Goal: Task Accomplishment & Management: Manage account settings

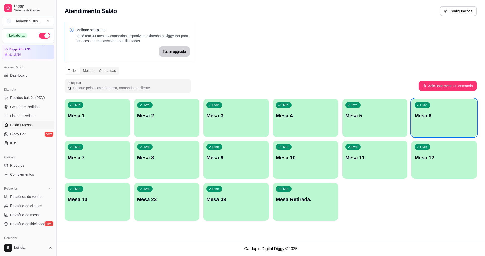
click at [81, 119] on div "Livre Mesa 1" at bounding box center [97, 115] width 65 height 32
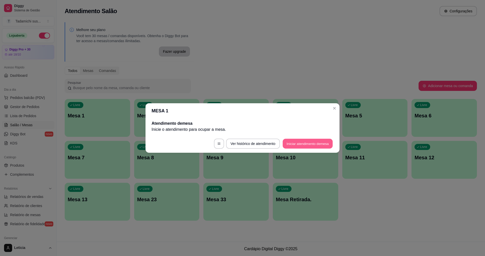
click at [295, 145] on button "Iniciar atendimento de mesa" at bounding box center [308, 144] width 50 height 10
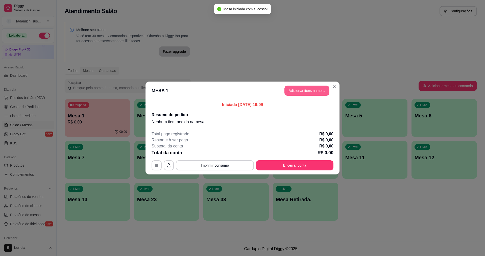
click at [291, 91] on button "Adicionar itens na mesa" at bounding box center [307, 91] width 45 height 10
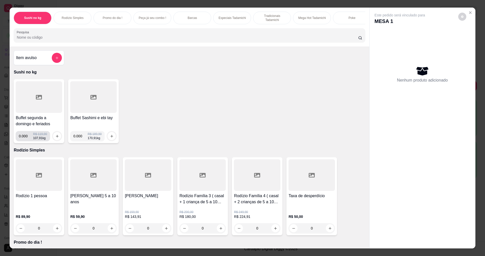
click at [25, 141] on input "0.000" at bounding box center [26, 136] width 14 height 10
type input "0.246"
click at [55, 137] on button "increase-product-quantity" at bounding box center [57, 136] width 8 height 8
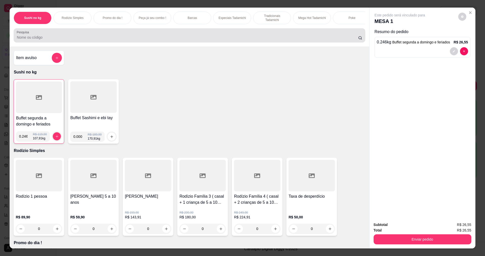
click at [100, 37] on div at bounding box center [189, 35] width 345 height 10
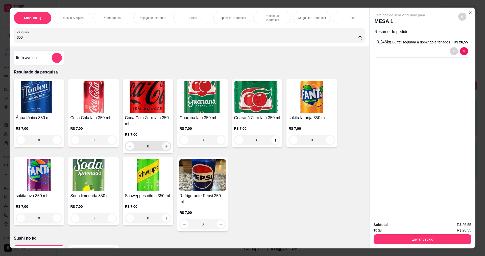
type input "350"
click at [162, 150] on button "increase-product-quantity" at bounding box center [166, 147] width 8 height 8
type input "1"
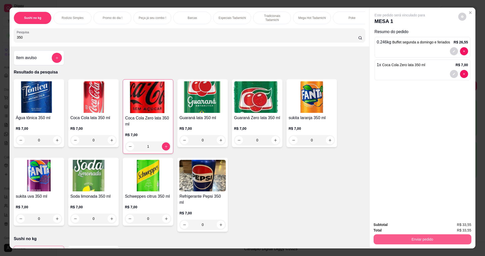
click at [387, 239] on button "Enviar pedido" at bounding box center [423, 240] width 98 height 10
click at [386, 229] on button "Não registrar e enviar pedido" at bounding box center [405, 226] width 51 height 9
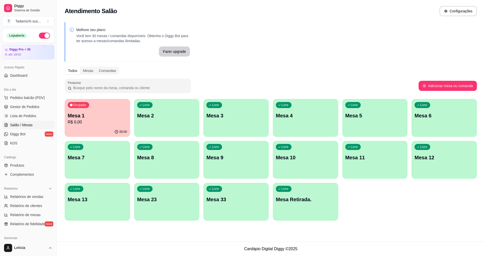
click at [77, 124] on p "R$ 0,00" at bounding box center [97, 122] width 59 height 6
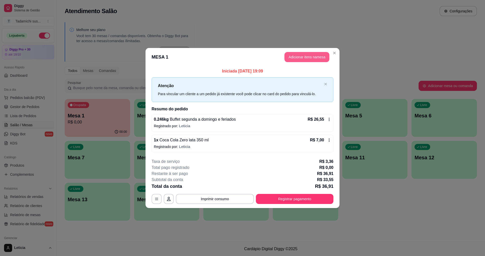
click at [311, 55] on button "Adicionar itens na mesa" at bounding box center [307, 57] width 45 height 10
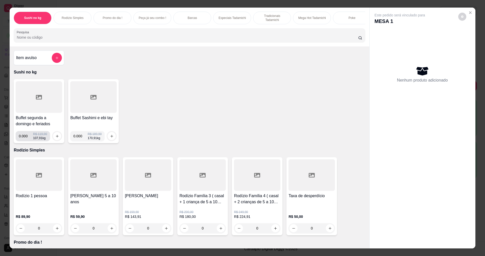
click at [25, 141] on input "0.000" at bounding box center [26, 136] width 14 height 10
type input "0.410"
click at [56, 138] on icon "increase-product-quantity" at bounding box center [57, 136] width 4 height 4
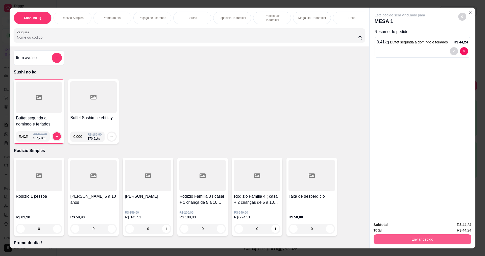
click at [382, 237] on button "Enviar pedido" at bounding box center [423, 240] width 98 height 10
click at [383, 225] on button "Não registrar e enviar pedido" at bounding box center [406, 227] width 53 height 10
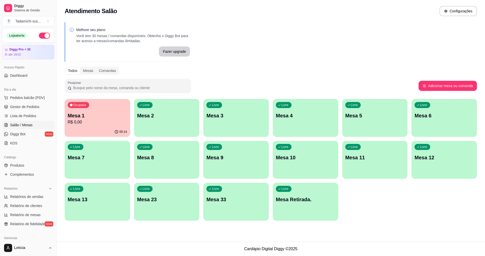
click at [90, 125] on div "Ocupada Mesa 1 R$ 0,00" at bounding box center [97, 113] width 65 height 28
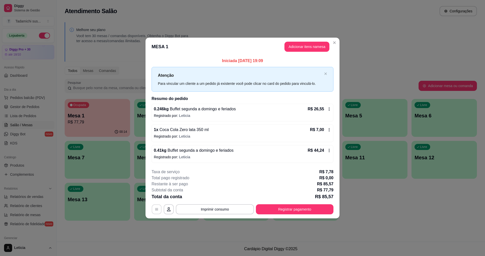
click at [159, 211] on button "button" at bounding box center [157, 209] width 10 height 10
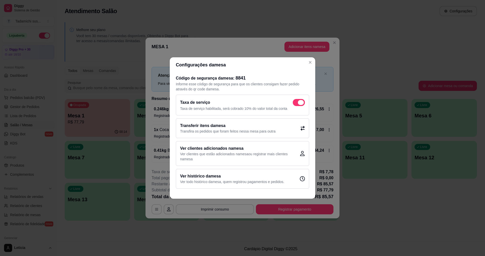
click at [297, 101] on span at bounding box center [299, 102] width 12 height 7
click at [296, 104] on input "checkbox" at bounding box center [294, 105] width 3 height 3
checkbox input "false"
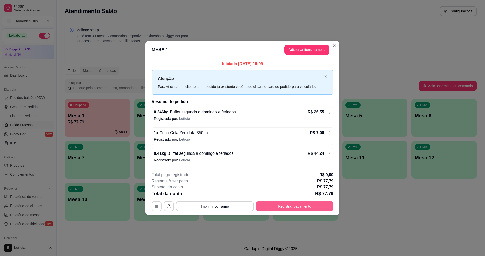
click at [286, 204] on button "Registrar pagamento" at bounding box center [295, 206] width 78 height 10
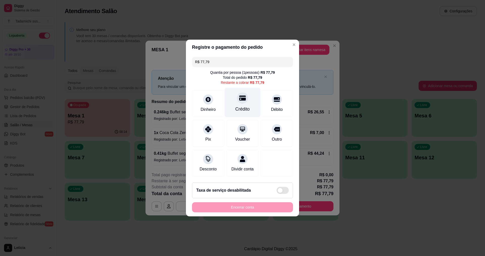
click at [242, 98] on icon at bounding box center [242, 98] width 7 height 7
type input "R$ 0,00"
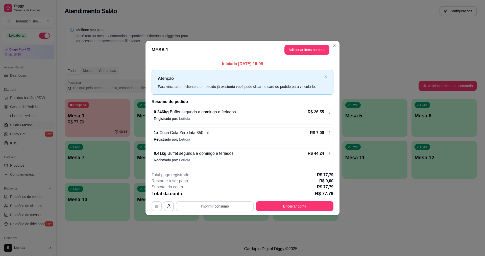
click at [229, 205] on button "Imprimir consumo" at bounding box center [215, 206] width 78 height 10
click at [229, 186] on button "IMPRESSORA HAYOM" at bounding box center [216, 185] width 38 height 8
click at [265, 208] on button "Encerrar conta" at bounding box center [294, 206] width 75 height 10
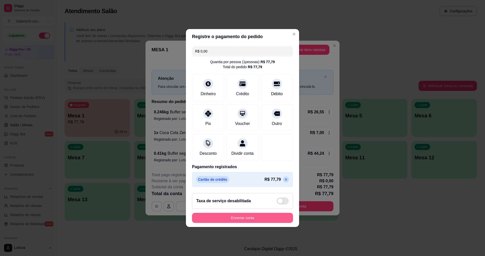
click at [260, 217] on button "Encerrar conta" at bounding box center [242, 218] width 101 height 10
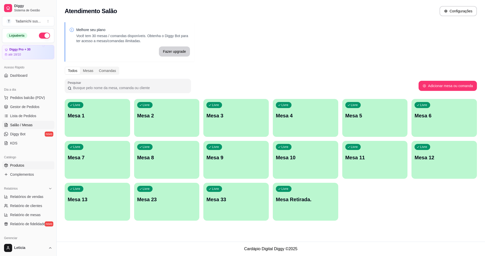
click at [20, 168] on span "Produtos" at bounding box center [17, 165] width 14 height 5
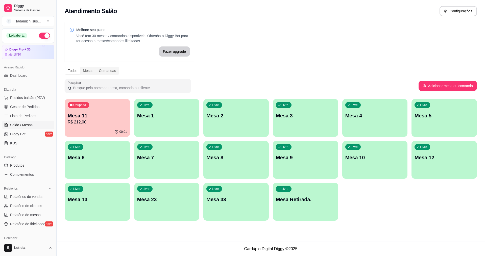
click at [299, 214] on div "Livre Mesa Retirada." at bounding box center [305, 199] width 65 height 32
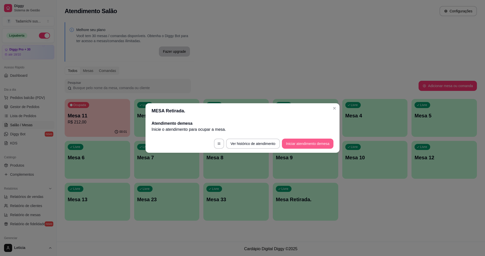
click at [318, 141] on button "Iniciar atendimento de mesa" at bounding box center [308, 144] width 52 height 10
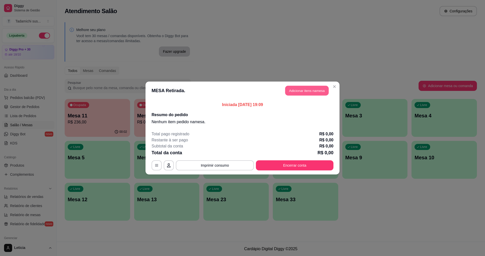
click at [301, 91] on button "Adicionar itens na mesa" at bounding box center [306, 91] width 43 height 10
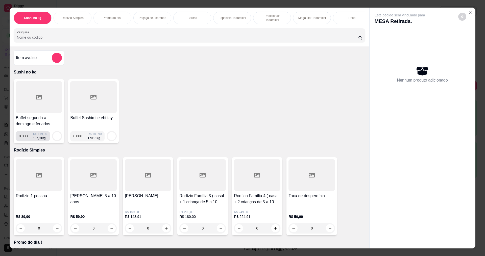
click at [26, 141] on input "0.000" at bounding box center [26, 136] width 14 height 10
type input "0.226"
click at [55, 138] on icon "increase-product-quantity" at bounding box center [57, 136] width 4 height 4
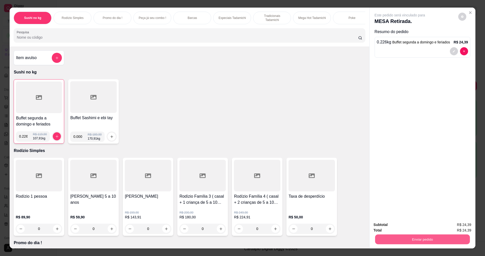
click at [393, 235] on button "Enviar pedido" at bounding box center [422, 240] width 95 height 10
click at [395, 227] on button "Não registrar e enviar pedido" at bounding box center [405, 227] width 55 height 10
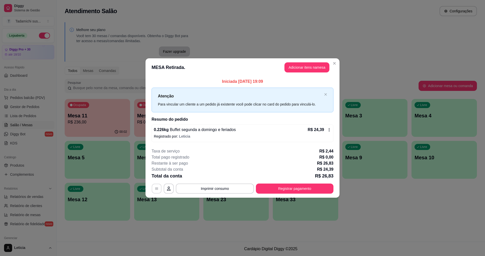
click at [157, 186] on button "button" at bounding box center [157, 189] width 10 height 10
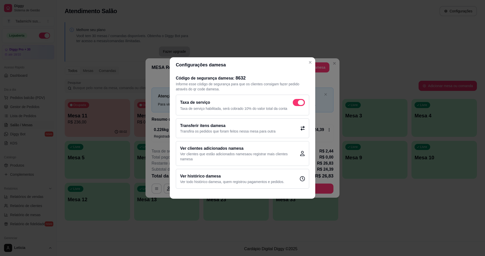
click at [293, 101] on label at bounding box center [299, 102] width 12 height 7
click at [293, 104] on input "checkbox" at bounding box center [294, 105] width 3 height 3
checkbox input "false"
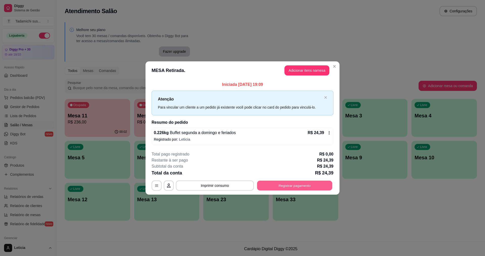
click at [277, 185] on button "Registrar pagamento" at bounding box center [294, 186] width 75 height 10
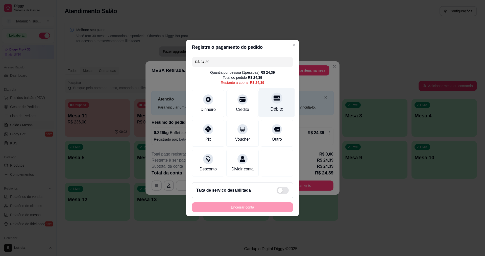
click at [271, 97] on div at bounding box center [276, 97] width 11 height 11
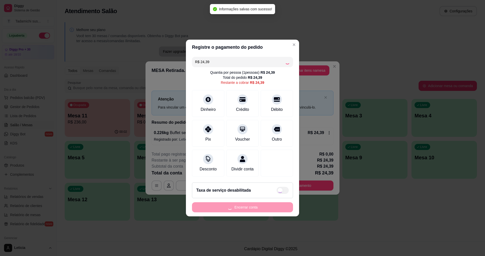
type input "R$ 0,00"
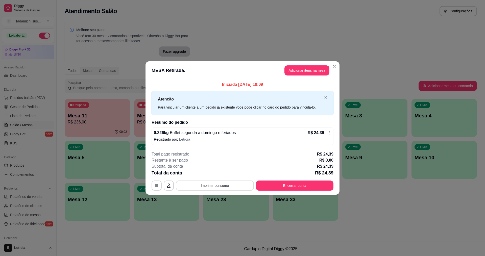
click at [236, 182] on button "Imprimir consumo" at bounding box center [215, 186] width 78 height 10
click at [221, 166] on button "IMPRESSORA HAYOM" at bounding box center [216, 164] width 39 height 8
click at [275, 184] on button "Encerrar conta" at bounding box center [295, 186] width 78 height 10
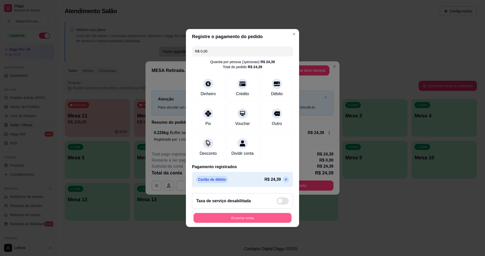
click at [246, 221] on button "Encerrar conta" at bounding box center [243, 218] width 98 height 10
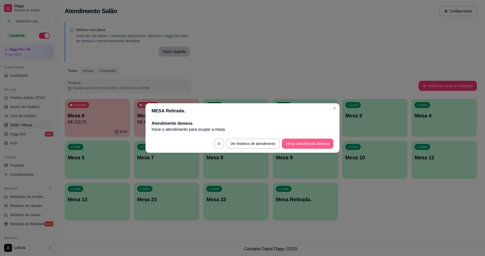
click at [294, 143] on button "Iniciar atendimento de mesa" at bounding box center [308, 144] width 52 height 10
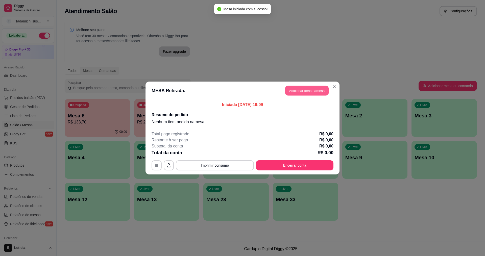
click at [307, 90] on button "Adicionar itens na mesa" at bounding box center [306, 91] width 43 height 10
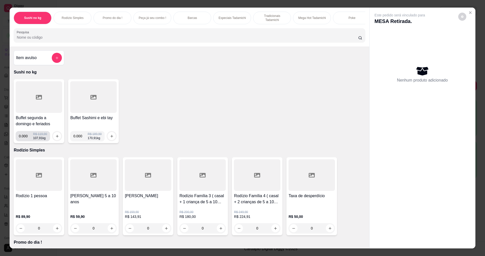
click at [26, 141] on input "0.000" at bounding box center [26, 136] width 14 height 10
type input "0.402"
click at [55, 138] on icon "increase-product-quantity" at bounding box center [57, 136] width 4 height 4
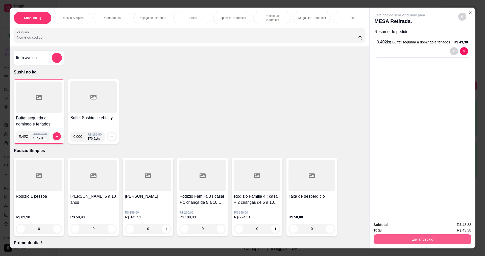
click at [406, 239] on button "Enviar pedido" at bounding box center [423, 240] width 98 height 10
click at [396, 227] on button "Não registrar e enviar pedido" at bounding box center [406, 227] width 53 height 10
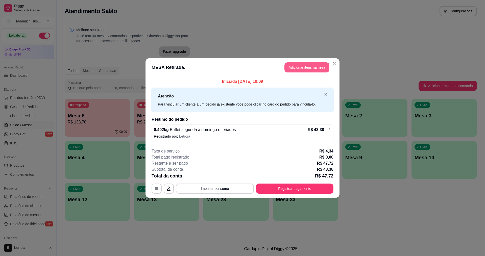
click at [298, 64] on button "Adicionar itens na mesa" at bounding box center [307, 67] width 45 height 10
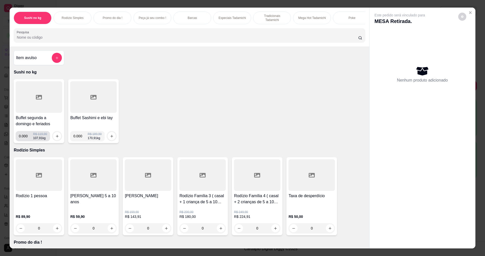
click at [25, 139] on input "0.000" at bounding box center [26, 136] width 14 height 10
type input "0.382"
click at [55, 138] on icon "increase-product-quantity" at bounding box center [57, 136] width 4 height 4
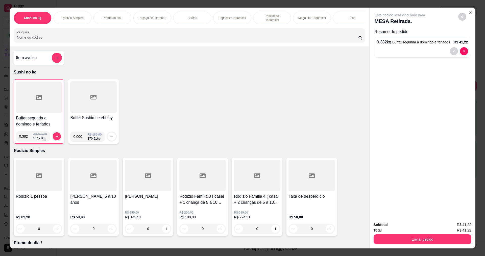
drag, startPoint x: 439, startPoint y: 234, endPoint x: 438, endPoint y: 241, distance: 7.1
click at [438, 234] on div "Enviar pedido" at bounding box center [423, 238] width 98 height 11
click at [437, 242] on button "Enviar pedido" at bounding box center [422, 240] width 95 height 10
click at [412, 228] on button "Não registrar e enviar pedido" at bounding box center [405, 227] width 55 height 10
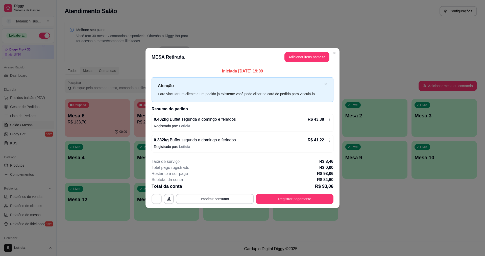
click at [158, 197] on button "button" at bounding box center [157, 199] width 10 height 10
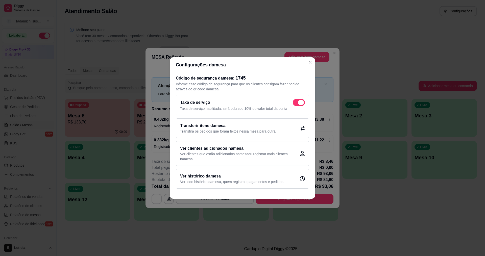
click at [294, 102] on span at bounding box center [299, 102] width 12 height 7
click at [294, 104] on input "checkbox" at bounding box center [294, 105] width 3 height 3
checkbox input "false"
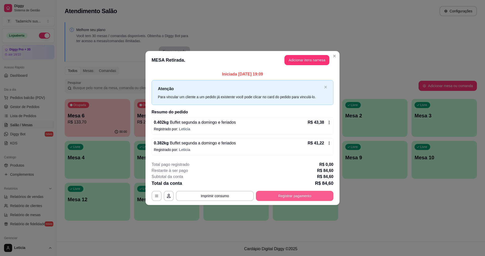
click at [281, 199] on button "Registrar pagamento" at bounding box center [295, 196] width 78 height 10
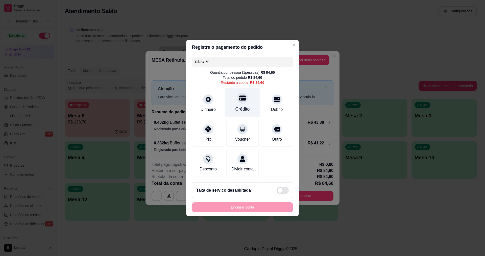
click at [242, 100] on div at bounding box center [242, 97] width 11 height 11
type input "R$ 0,00"
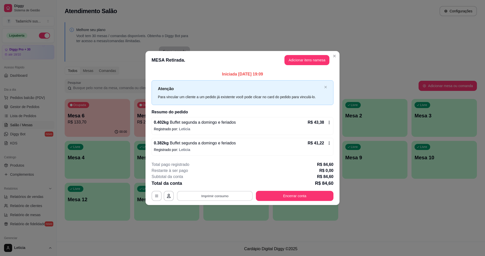
click at [228, 194] on button "Imprimir consumo" at bounding box center [215, 196] width 76 height 10
click at [221, 173] on button "IMPRESSORA HAYOM" at bounding box center [216, 174] width 39 height 8
click at [282, 194] on button "Encerrar conta" at bounding box center [294, 196] width 75 height 10
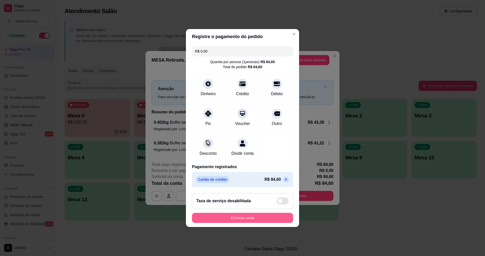
click at [271, 222] on button "Encerrar conta" at bounding box center [242, 218] width 101 height 10
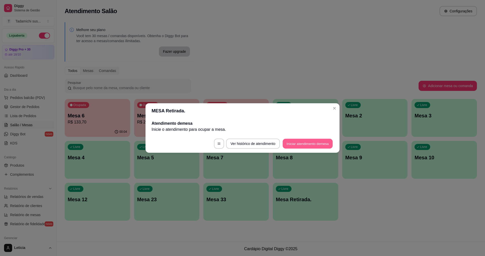
click at [304, 145] on button "Iniciar atendimento de mesa" at bounding box center [308, 144] width 50 height 10
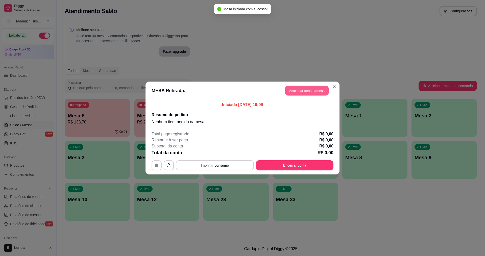
click at [309, 89] on button "Adicionar itens na mesa" at bounding box center [306, 91] width 43 height 10
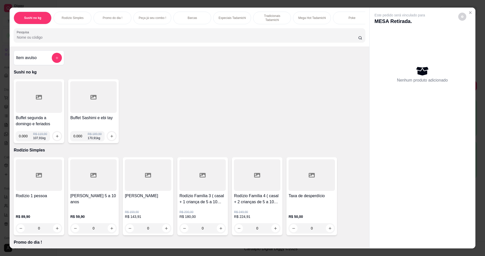
click at [25, 141] on input "0.000" at bounding box center [26, 136] width 14 height 10
type input "0.332"
click at [53, 139] on button "increase-product-quantity" at bounding box center [57, 136] width 8 height 8
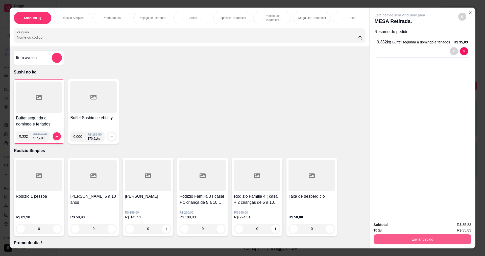
click at [407, 242] on button "Enviar pedido" at bounding box center [423, 240] width 98 height 10
click at [398, 227] on button "Não registrar e enviar pedido" at bounding box center [405, 226] width 51 height 9
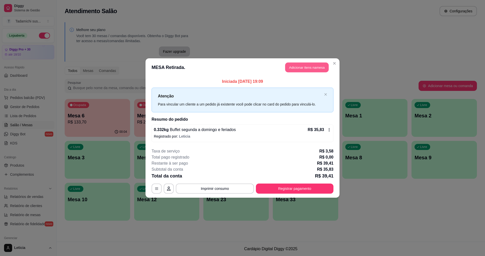
click at [308, 65] on button "Adicionar itens na mesa" at bounding box center [306, 68] width 43 height 10
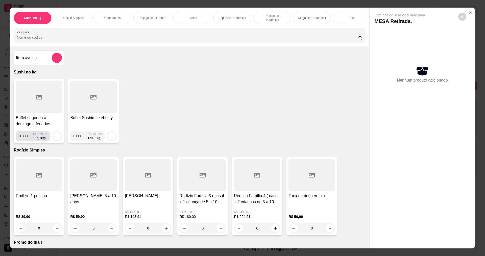
click at [26, 141] on input "0.000" at bounding box center [26, 136] width 14 height 10
type input "0.310"
click at [53, 140] on button "increase-product-quantity" at bounding box center [57, 136] width 8 height 8
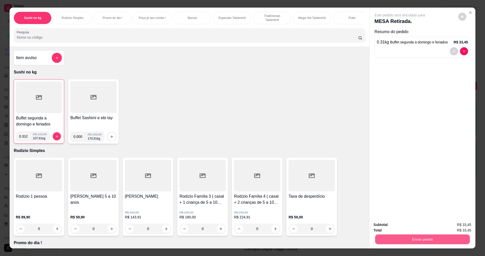
click at [391, 238] on button "Enviar pedido" at bounding box center [422, 240] width 95 height 10
click at [386, 228] on button "Não registrar e enviar pedido" at bounding box center [406, 227] width 53 height 10
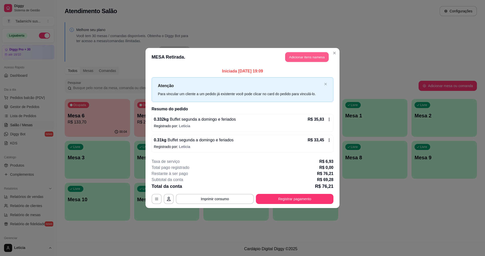
click at [304, 58] on button "Adicionar itens na mesa" at bounding box center [306, 57] width 43 height 10
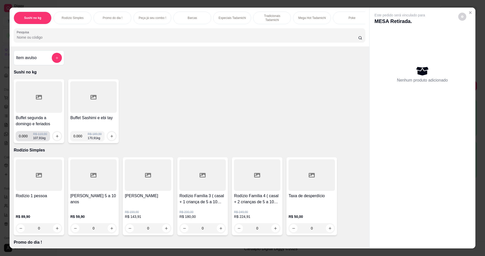
click at [25, 141] on input "0.000" at bounding box center [26, 136] width 14 height 10
type input "0.302"
click at [55, 138] on icon "increase-product-quantity" at bounding box center [57, 136] width 4 height 4
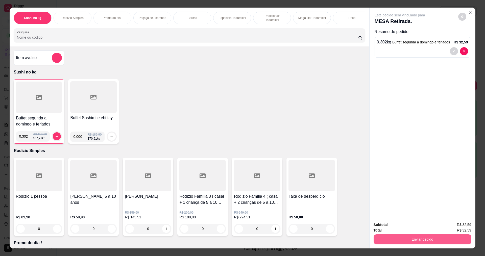
click at [376, 239] on button "Enviar pedido" at bounding box center [423, 240] width 98 height 10
click at [390, 227] on button "Não registrar e enviar pedido" at bounding box center [405, 226] width 51 height 9
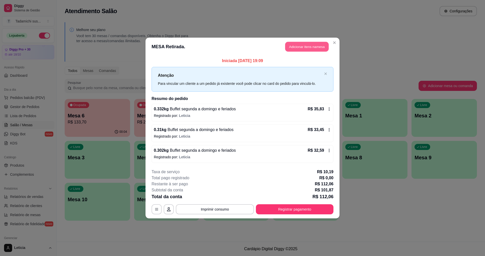
click at [290, 47] on button "Adicionar itens na mesa" at bounding box center [306, 47] width 43 height 10
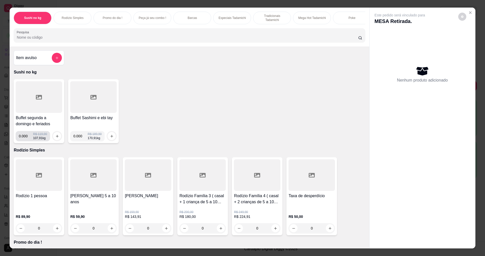
click at [25, 139] on input "0.000" at bounding box center [26, 136] width 14 height 10
type input "0.198"
click at [55, 138] on icon "increase-product-quantity" at bounding box center [57, 136] width 4 height 4
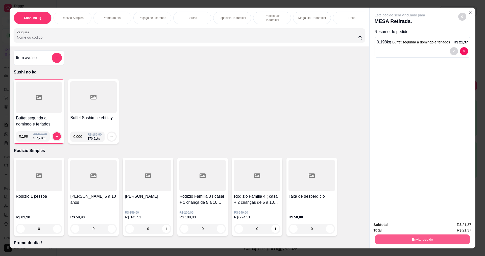
click at [427, 240] on button "Enviar pedido" at bounding box center [422, 240] width 95 height 10
click at [410, 225] on button "Não registrar e enviar pedido" at bounding box center [405, 226] width 51 height 9
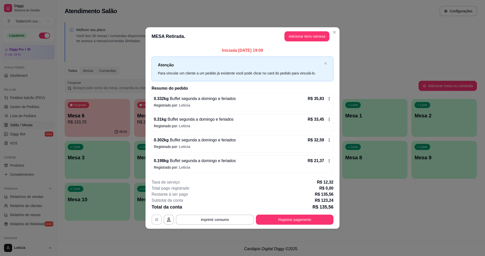
click at [155, 221] on icon "button" at bounding box center [157, 220] width 4 height 4
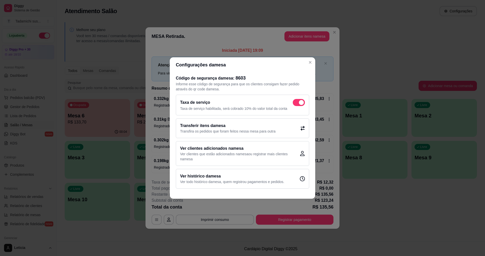
click at [301, 99] on span at bounding box center [299, 102] width 12 height 7
click at [296, 104] on input "checkbox" at bounding box center [294, 105] width 3 height 3
checkbox input "false"
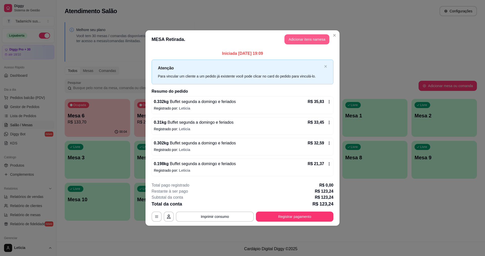
click at [307, 38] on button "Adicionar itens na mesa" at bounding box center [307, 39] width 45 height 10
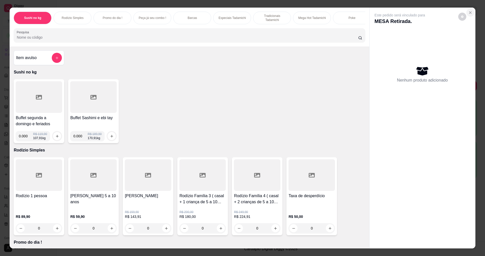
click at [469, 10] on button "Close" at bounding box center [471, 13] width 8 height 8
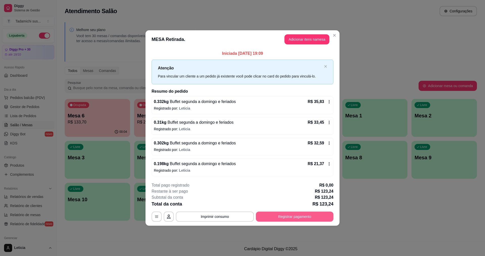
click at [274, 218] on button "Registrar pagamento" at bounding box center [295, 217] width 78 height 10
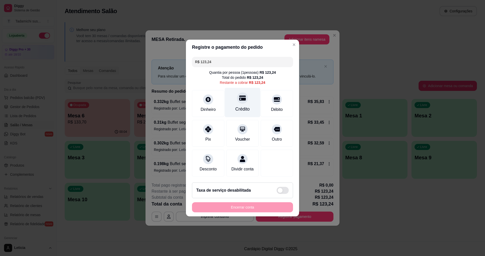
click at [243, 106] on div "Crédito" at bounding box center [243, 109] width 14 height 7
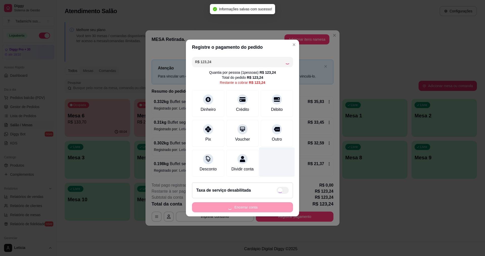
type input "R$ 0,00"
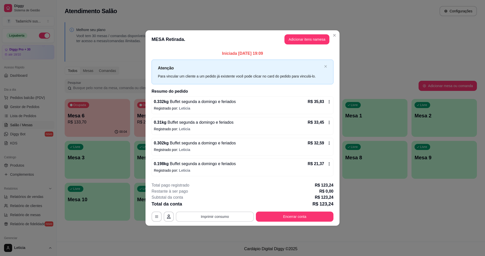
click at [229, 219] on button "Imprimir consumo" at bounding box center [215, 217] width 78 height 10
click at [227, 193] on button "IMPRESSORA HAYOM" at bounding box center [216, 195] width 38 height 8
click at [295, 216] on button "Encerrar conta" at bounding box center [295, 217] width 78 height 10
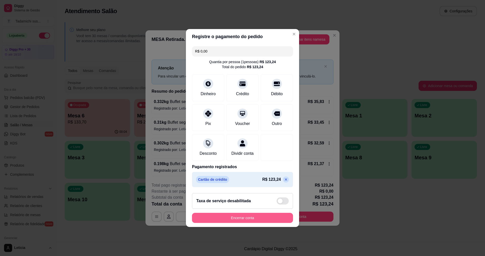
click at [278, 222] on button "Encerrar conta" at bounding box center [242, 218] width 101 height 10
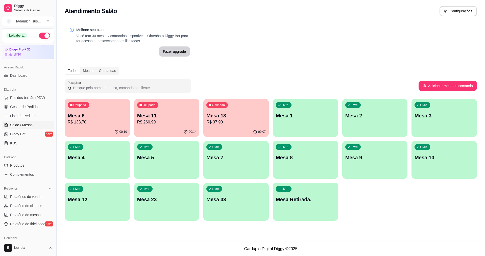
click at [229, 118] on p "Mesa 13" at bounding box center [235, 115] width 59 height 7
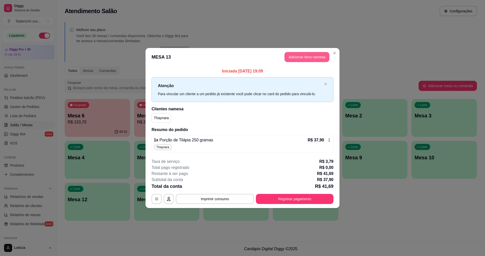
click at [307, 59] on button "Adicionar itens na mesa" at bounding box center [307, 57] width 45 height 10
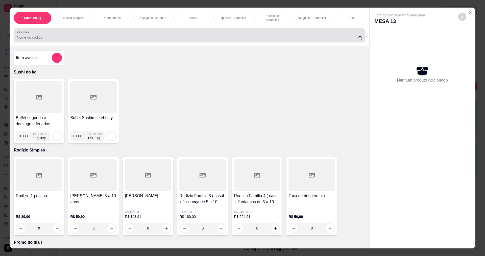
click at [267, 40] on input "Pesquisa" at bounding box center [187, 37] width 341 height 5
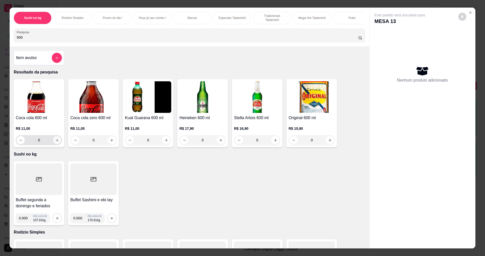
type input "600"
click at [55, 142] on icon "increase-product-quantity" at bounding box center [57, 140] width 4 height 4
type input "1"
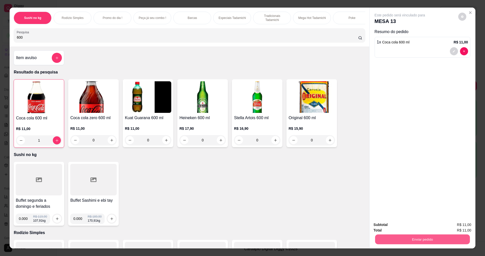
click at [386, 240] on button "Enviar pedido" at bounding box center [422, 240] width 95 height 10
click at [383, 226] on button "Não registrar e enviar pedido" at bounding box center [405, 226] width 51 height 9
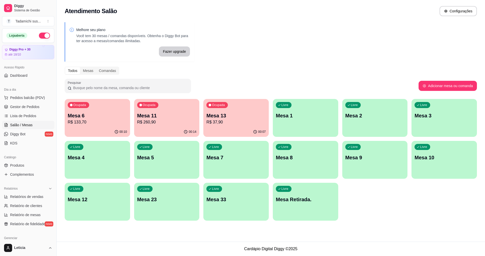
click at [358, 113] on p "Mesa 2" at bounding box center [374, 115] width 59 height 7
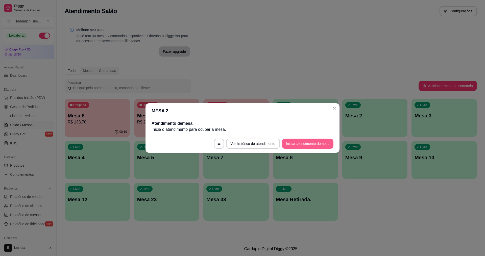
click at [296, 144] on button "Iniciar atendimento de mesa" at bounding box center [308, 144] width 52 height 10
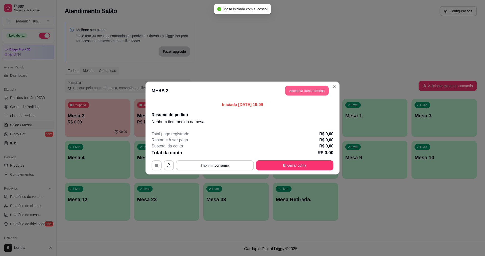
click at [288, 87] on button "Adicionar itens na mesa" at bounding box center [306, 91] width 43 height 10
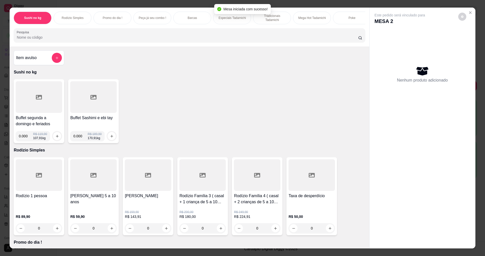
click at [213, 40] on input "Pesquisa" at bounding box center [187, 37] width 341 height 5
click at [25, 141] on input "0.000" at bounding box center [26, 136] width 14 height 10
type input "0.202"
click at [55, 138] on icon "increase-product-quantity" at bounding box center [57, 136] width 4 height 4
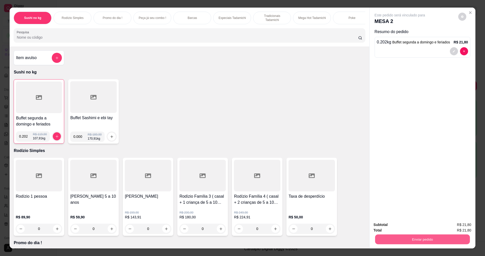
click at [377, 235] on button "Enviar pedido" at bounding box center [422, 240] width 95 height 10
click at [393, 226] on button "Não registrar e enviar pedido" at bounding box center [406, 227] width 53 height 10
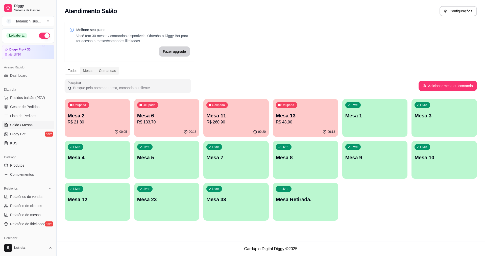
click at [102, 203] on div "Livre Mesa 12" at bounding box center [97, 199] width 65 height 32
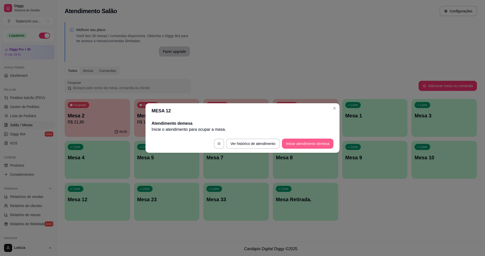
click at [301, 143] on button "Iniciar atendimento de mesa" at bounding box center [308, 144] width 52 height 10
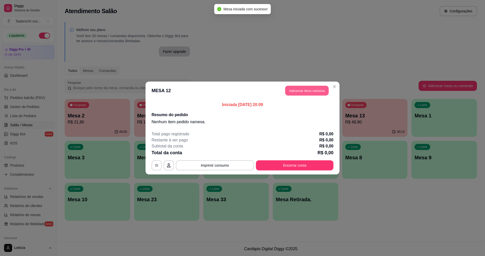
click at [302, 91] on button "Adicionar itens na mesa" at bounding box center [306, 91] width 43 height 10
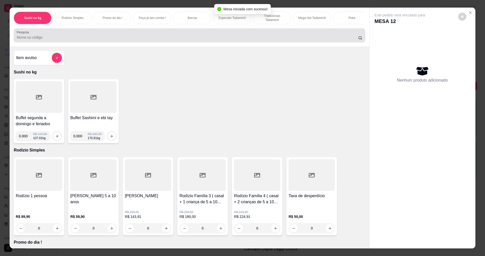
click at [273, 40] on input "Pesquisa" at bounding box center [187, 37] width 341 height 5
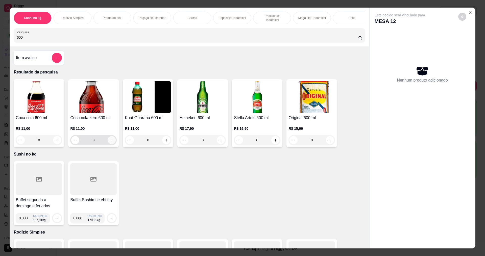
type input "600"
click at [110, 141] on button "increase-product-quantity" at bounding box center [112, 140] width 8 height 8
type input "1"
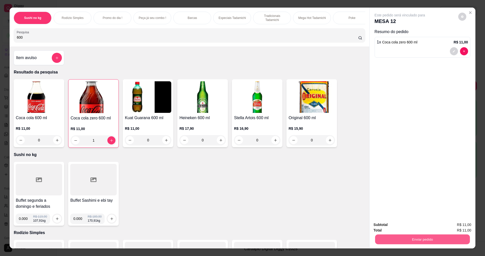
click at [387, 236] on button "Enviar pedido" at bounding box center [422, 240] width 95 height 10
click at [388, 226] on button "Não registrar e enviar pedido" at bounding box center [405, 226] width 51 height 9
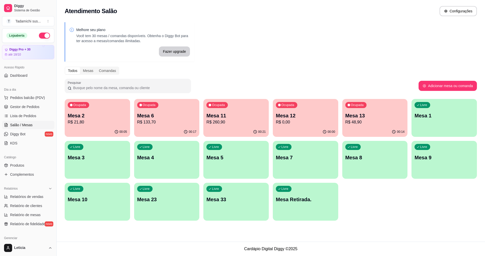
click at [100, 115] on p "Mesa 2" at bounding box center [97, 115] width 59 height 7
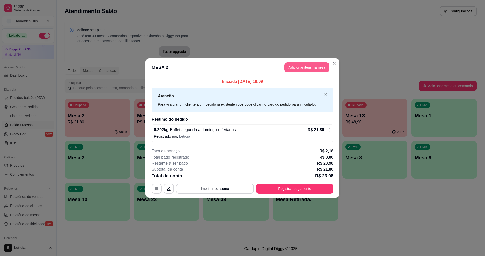
click at [313, 64] on button "Adicionar itens na mesa" at bounding box center [307, 67] width 45 height 10
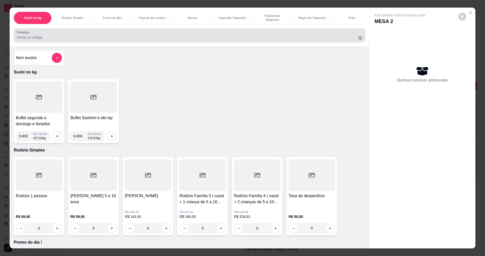
click at [274, 40] on input "Pesquisa" at bounding box center [187, 37] width 341 height 5
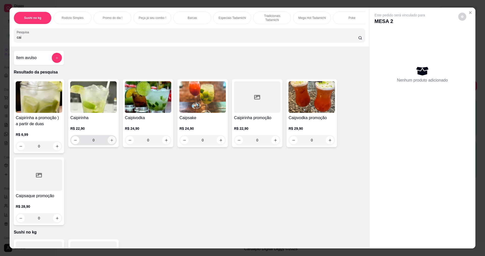
type input "cai"
click at [111, 142] on icon "increase-product-quantity" at bounding box center [112, 140] width 4 height 4
type input "1"
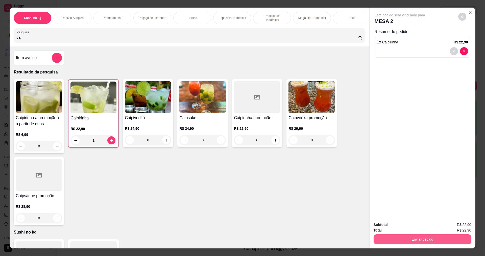
click at [410, 240] on button "Enviar pedido" at bounding box center [423, 240] width 98 height 10
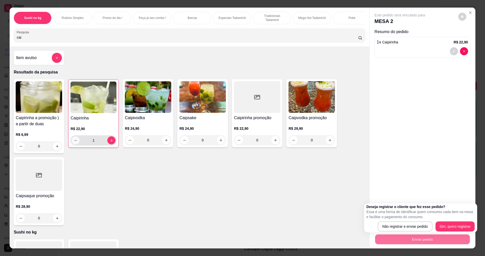
click at [74, 143] on icon "decrease-product-quantity" at bounding box center [76, 141] width 4 height 4
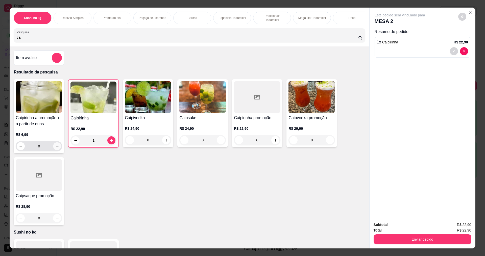
click at [55, 148] on icon "increase-product-quantity" at bounding box center [57, 147] width 4 height 4
type input "1"
click at [55, 149] on icon "increase-product-quantity" at bounding box center [57, 147] width 4 height 4
type input "2"
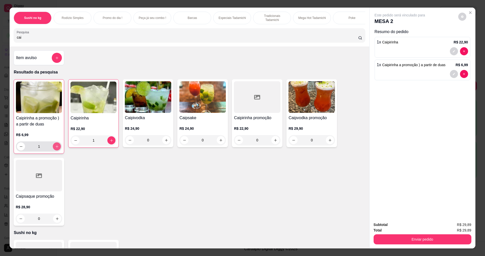
type input "2"
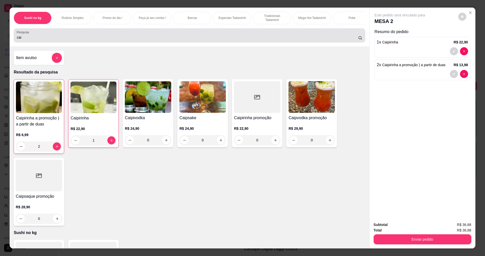
click at [224, 40] on input "cai" at bounding box center [187, 37] width 341 height 5
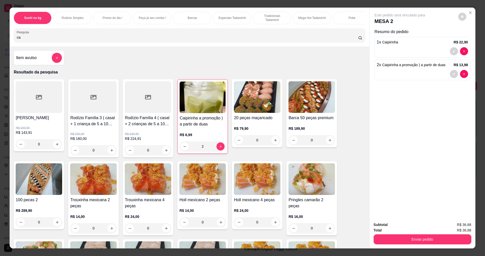
type input "c"
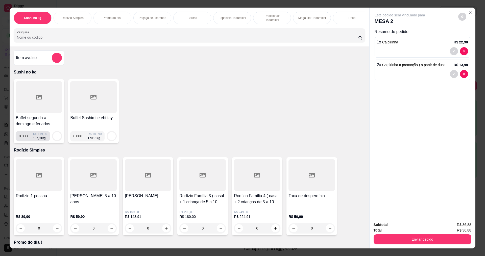
click at [26, 141] on input "0.000" at bounding box center [26, 136] width 14 height 10
type input "0.216"
click at [50, 139] on div "0.216 R$ 119,90 107,91 kg" at bounding box center [39, 136] width 46 height 10
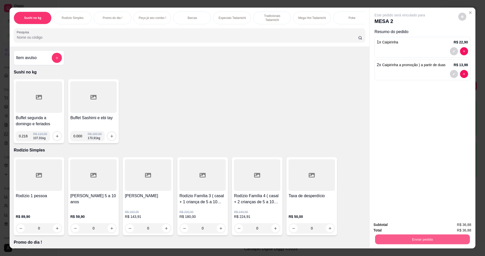
click at [380, 241] on button "Enviar pedido" at bounding box center [422, 240] width 95 height 10
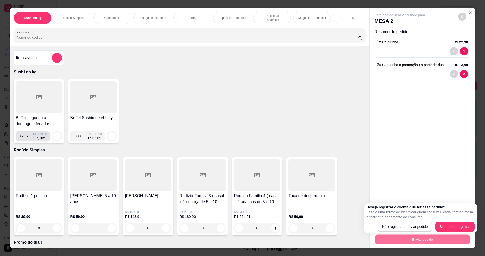
click at [26, 140] on input "0.216" at bounding box center [26, 136] width 14 height 10
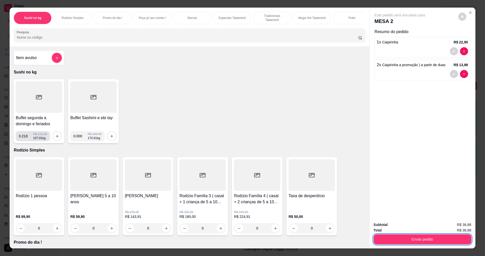
click at [25, 140] on input "0.216" at bounding box center [26, 136] width 14 height 10
type input "0.217"
click at [53, 140] on button "increase-product-quantity" at bounding box center [57, 136] width 8 height 8
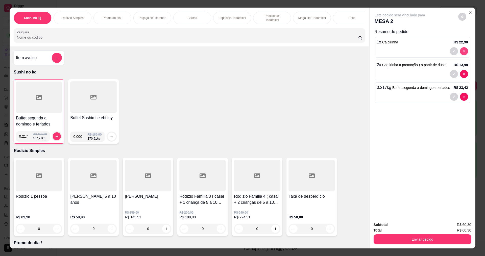
type input "0"
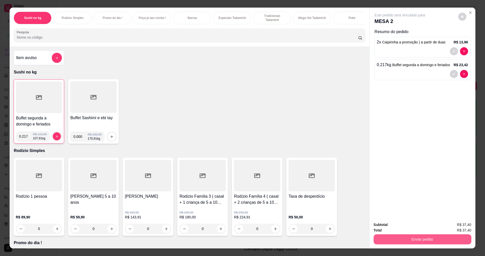
click at [405, 238] on button "Enviar pedido" at bounding box center [423, 240] width 98 height 10
click at [405, 225] on button "Não registrar e enviar pedido" at bounding box center [406, 227] width 53 height 10
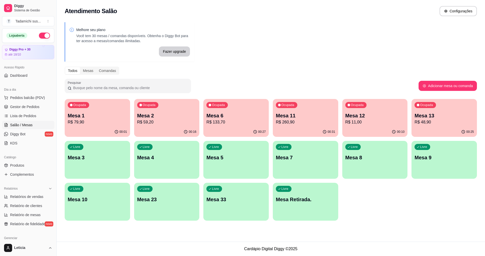
click at [365, 126] on div "Ocupada Mesa 12 R$ 11,00" at bounding box center [374, 113] width 65 height 28
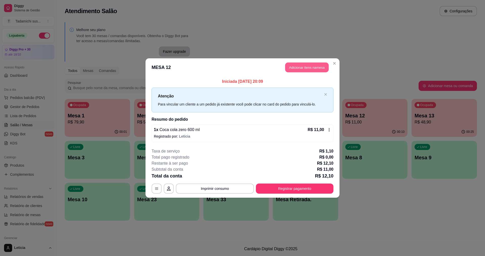
click at [307, 68] on button "Adicionar itens na mesa" at bounding box center [306, 68] width 43 height 10
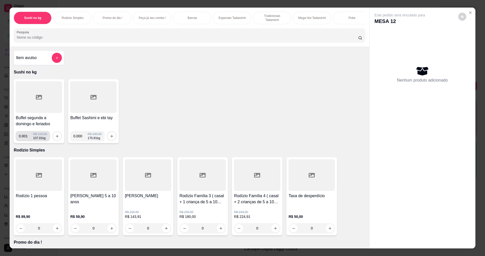
click at [28, 141] on input "0.001" at bounding box center [26, 136] width 14 height 10
type input "0.000"
click at [80, 140] on input "0.000" at bounding box center [80, 136] width 14 height 10
type input "0.094"
click at [107, 138] on div at bounding box center [112, 136] width 10 height 10
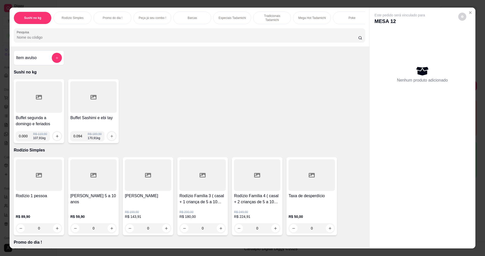
click at [110, 138] on icon "increase-product-quantity" at bounding box center [112, 136] width 4 height 4
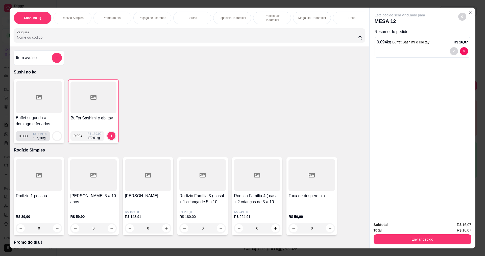
click at [26, 141] on input "0.000" at bounding box center [26, 136] width 14 height 10
type input "0.246"
click at [53, 140] on button "increase-product-quantity" at bounding box center [57, 136] width 8 height 8
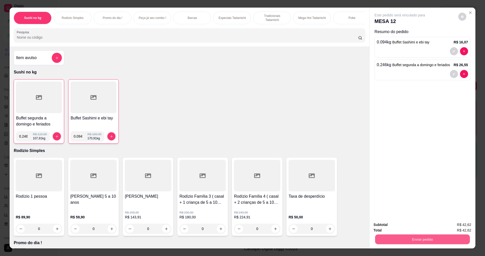
click at [393, 236] on button "Enviar pedido" at bounding box center [422, 240] width 95 height 10
click at [416, 226] on button "Não registrar e enviar pedido" at bounding box center [405, 226] width 51 height 9
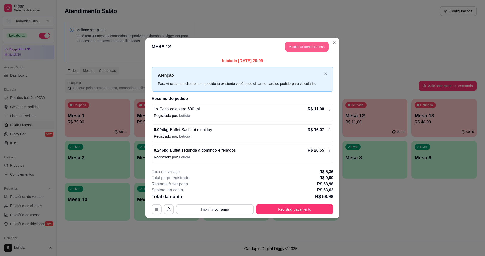
click at [290, 46] on button "Adicionar itens na mesa" at bounding box center [306, 47] width 43 height 10
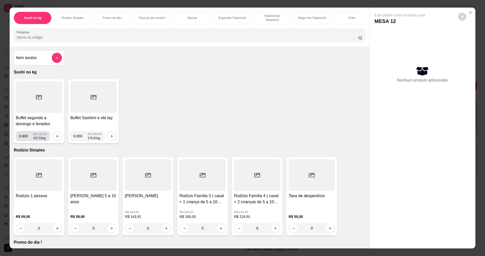
click at [25, 140] on input "0.000" at bounding box center [26, 136] width 14 height 10
type input "0.214"
click at [56, 138] on icon "increase-product-quantity" at bounding box center [57, 136] width 3 height 3
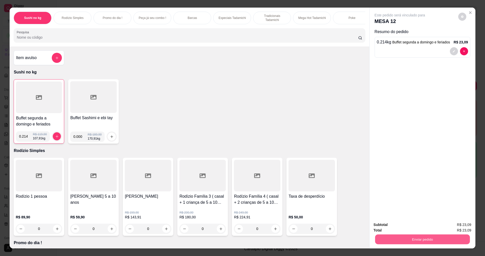
click at [382, 238] on button "Enviar pedido" at bounding box center [422, 240] width 95 height 10
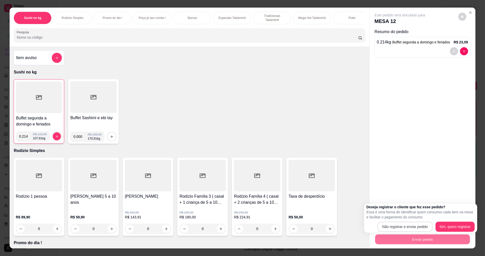
click at [394, 223] on button "Não registrar e enviar pedido" at bounding box center [405, 227] width 55 height 10
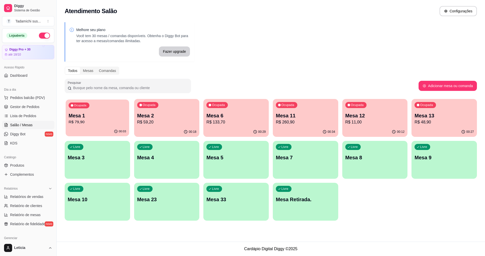
click at [99, 120] on p "R$ 79,90" at bounding box center [98, 122] width 58 height 6
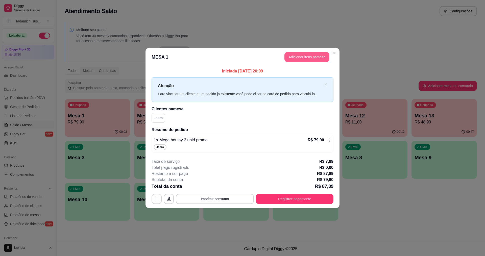
click at [307, 59] on button "Adicionar itens na mesa" at bounding box center [307, 57] width 45 height 10
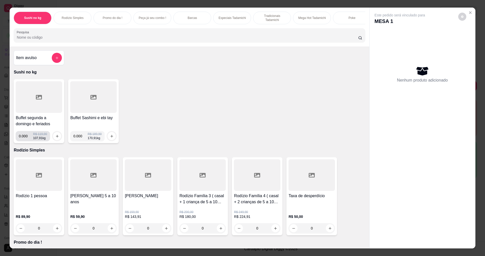
click at [27, 139] on input "0.000" at bounding box center [26, 136] width 14 height 10
type input "0.296"
click at [55, 138] on icon "increase-product-quantity" at bounding box center [57, 136] width 4 height 4
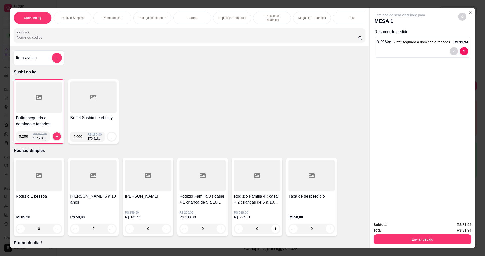
click at [411, 187] on div "Este pedido será vinculado para MESA 1 Resumo do pedido 0.296 kg Buffet segunda…" at bounding box center [423, 113] width 106 height 210
click at [420, 239] on button "Enviar pedido" at bounding box center [422, 240] width 95 height 10
click at [410, 230] on button "Não registrar e enviar pedido" at bounding box center [406, 227] width 53 height 10
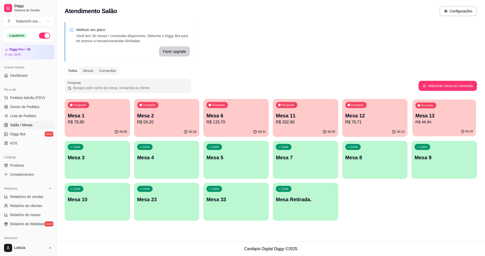
click at [419, 126] on div "Ocupada Mesa 13 R$ 48,90" at bounding box center [444, 113] width 63 height 27
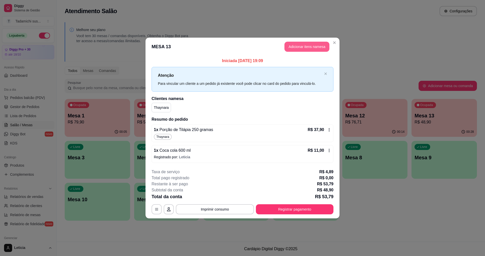
click at [296, 45] on button "Adicionar itens na mesa" at bounding box center [307, 47] width 45 height 10
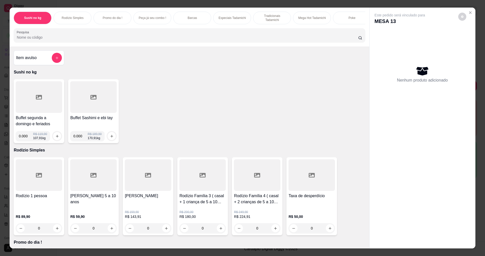
click at [122, 16] on div "Promo do dia !" at bounding box center [113, 18] width 38 height 13
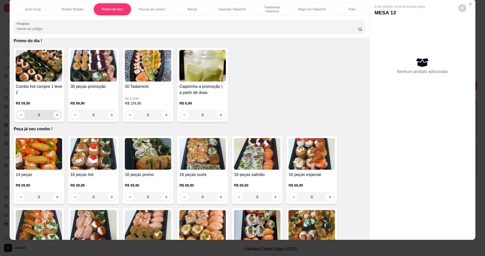
click at [56, 116] on icon "increase-product-quantity" at bounding box center [57, 115] width 3 height 3
type input "1"
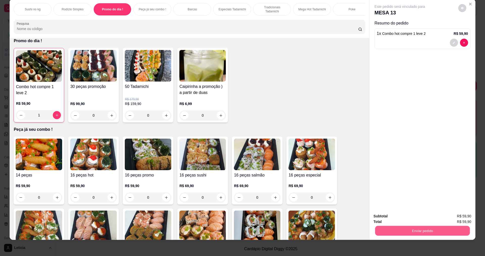
click at [376, 229] on button "Enviar pedido" at bounding box center [422, 231] width 95 height 10
click at [389, 218] on button "Não registrar e enviar pedido" at bounding box center [405, 218] width 55 height 10
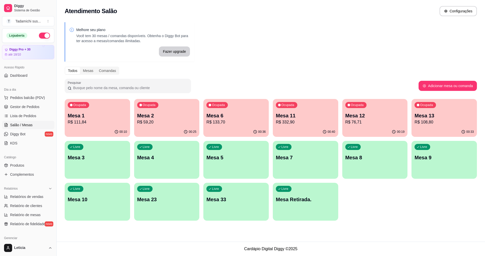
click at [387, 127] on div "00:19" at bounding box center [374, 132] width 65 height 10
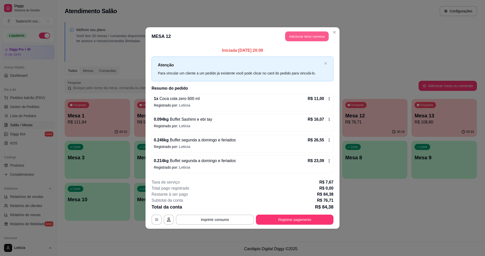
click at [304, 37] on button "Adicionar itens na mesa" at bounding box center [306, 37] width 43 height 10
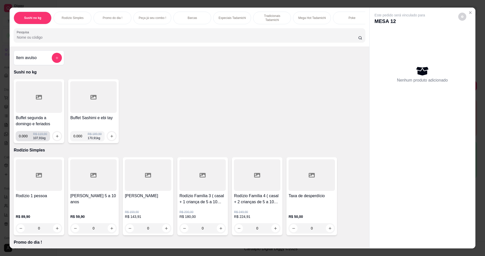
click at [26, 141] on input "0.000" at bounding box center [26, 136] width 14 height 10
type input "0.250"
click at [56, 138] on icon "increase-product-quantity" at bounding box center [57, 136] width 4 height 4
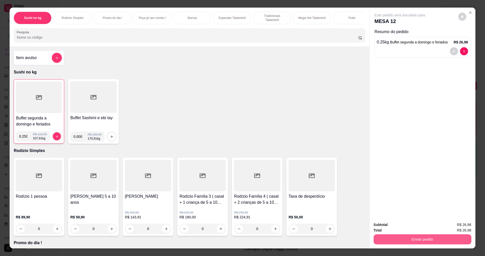
click at [389, 238] on button "Enviar pedido" at bounding box center [423, 240] width 98 height 10
click at [386, 228] on button "Não registrar e enviar pedido" at bounding box center [405, 226] width 51 height 9
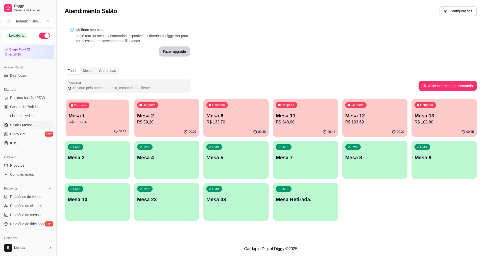
click at [97, 121] on p "R$ 111,84" at bounding box center [98, 122] width 58 height 6
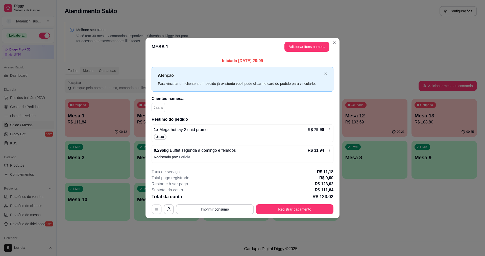
click at [157, 210] on icon "button" at bounding box center [157, 209] width 4 height 4
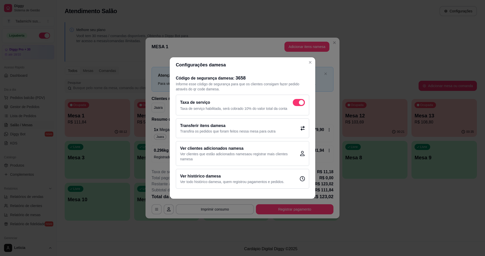
click at [299, 104] on span at bounding box center [301, 102] width 5 height 5
click at [296, 104] on input "checkbox" at bounding box center [294, 105] width 3 height 3
checkbox input "false"
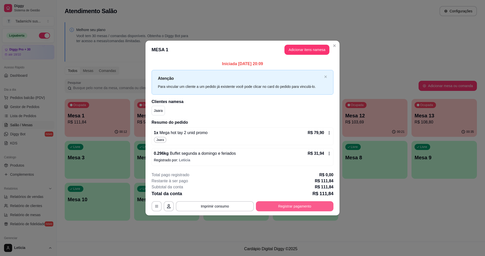
click at [278, 209] on button "Registrar pagamento" at bounding box center [295, 206] width 78 height 10
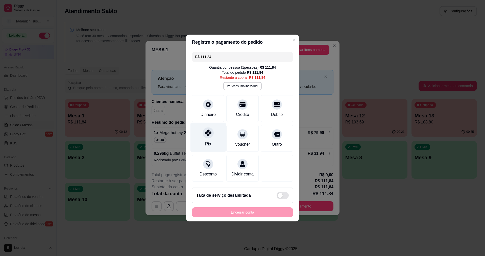
drag, startPoint x: 203, startPoint y: 136, endPoint x: 209, endPoint y: 134, distance: 6.2
click at [205, 135] on div "Pix" at bounding box center [209, 138] width 36 height 30
type input "R$ 0,00"
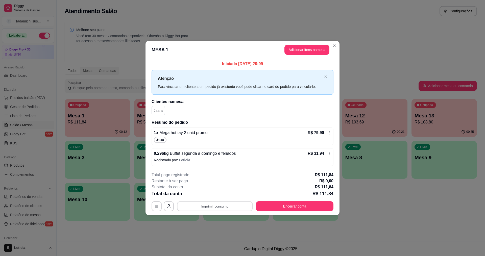
click at [243, 208] on button "Imprimir consumo" at bounding box center [215, 206] width 76 height 10
click at [226, 188] on button "IMPRESSORA HAYOM" at bounding box center [216, 184] width 39 height 8
click at [275, 204] on button "Encerrar conta" at bounding box center [294, 206] width 75 height 10
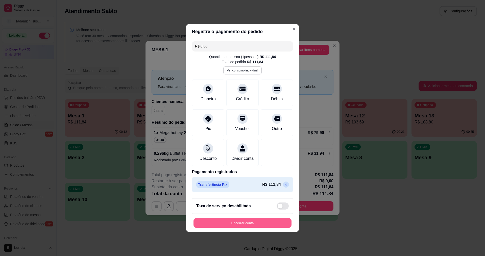
click at [257, 225] on button "Encerrar conta" at bounding box center [243, 223] width 98 height 10
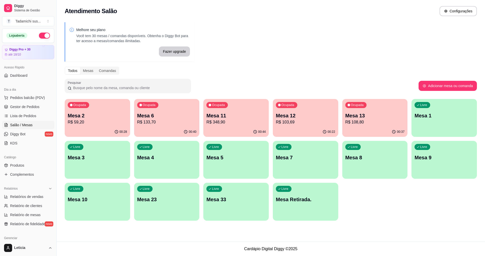
click at [300, 120] on p "R$ 103,69" at bounding box center [305, 122] width 59 height 6
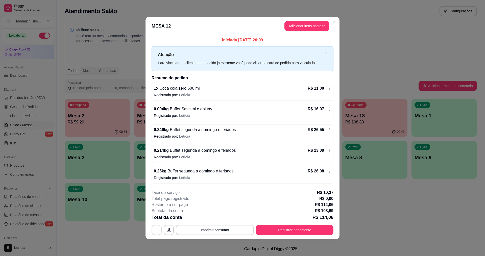
click at [155, 230] on icon "button" at bounding box center [157, 230] width 4 height 4
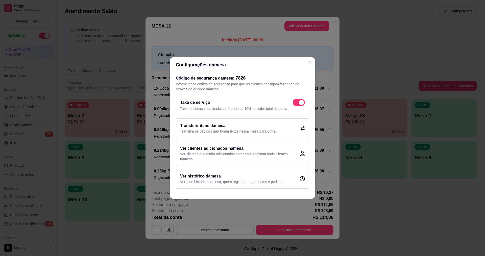
click at [295, 99] on span at bounding box center [299, 102] width 12 height 7
click at [295, 104] on input "checkbox" at bounding box center [294, 105] width 3 height 3
checkbox input "false"
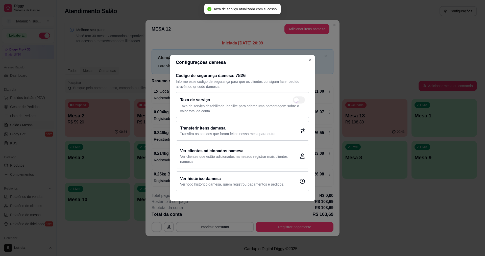
click at [315, 95] on div "Código de segurança da mesa : 7826 Informe esse código de segurança para que os…" at bounding box center [243, 131] width 146 height 123
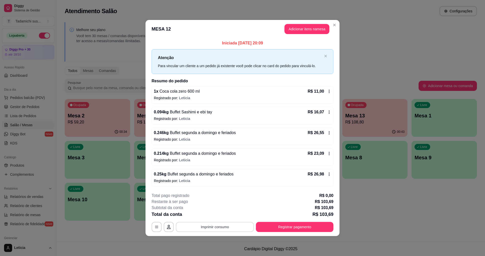
click at [223, 227] on button "Imprimir consumo" at bounding box center [215, 227] width 78 height 10
click at [223, 203] on button "IMPRESSORA HAYOM" at bounding box center [216, 205] width 39 height 8
click at [301, 226] on button "Registrar pagamento" at bounding box center [294, 227] width 75 height 10
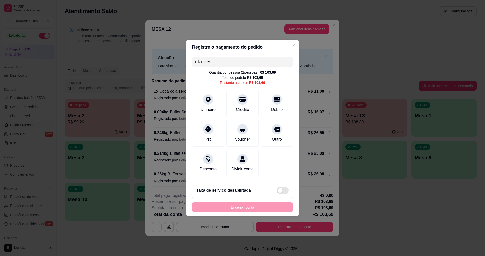
click at [214, 58] on input "R$ 103,69" at bounding box center [242, 62] width 95 height 10
click at [268, 100] on div "Débito" at bounding box center [277, 103] width 36 height 30
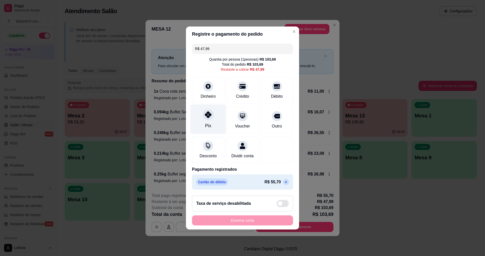
click at [205, 118] on div "Pix" at bounding box center [209, 120] width 36 height 30
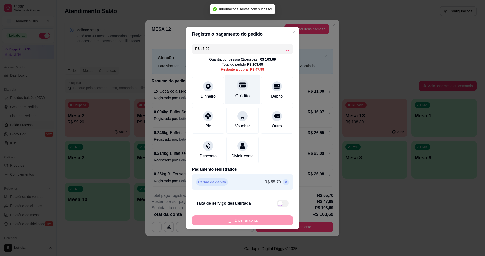
type input "R$ 0,00"
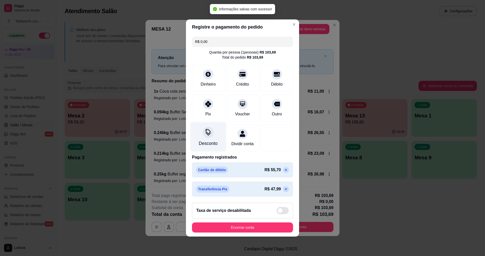
click at [208, 131] on icon at bounding box center [208, 132] width 7 height 7
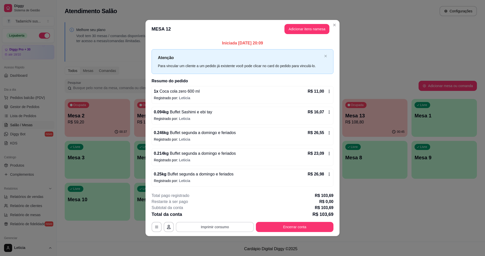
click at [239, 228] on button "Imprimir consumo" at bounding box center [215, 227] width 78 height 10
click at [219, 215] on button "IMPRESSORA LG" at bounding box center [216, 216] width 38 height 8
click at [223, 225] on button "Imprimir consumo" at bounding box center [215, 227] width 76 height 10
click at [224, 206] on button "IMPRESSORA HAYOM" at bounding box center [216, 205] width 38 height 8
click at [268, 227] on button "Encerrar conta" at bounding box center [294, 227] width 75 height 10
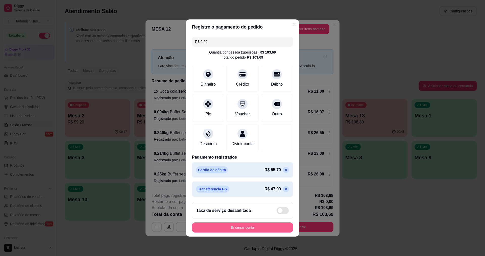
click at [262, 227] on button "Encerrar conta" at bounding box center [242, 228] width 101 height 10
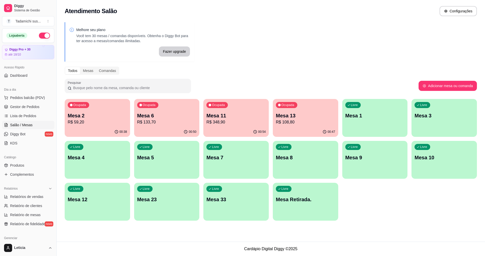
click at [294, 171] on div "Livre Mesa 8" at bounding box center [305, 157] width 65 height 32
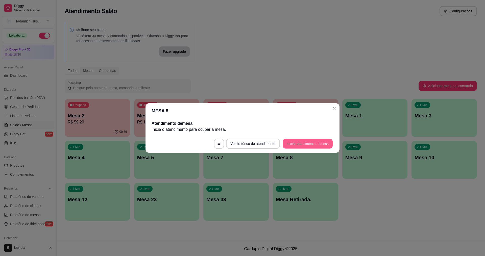
click at [290, 146] on button "Iniciar atendimento de mesa" at bounding box center [308, 144] width 50 height 10
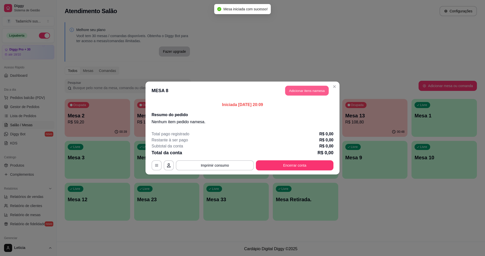
click at [311, 93] on button "Adicionar itens na mesa" at bounding box center [306, 91] width 43 height 10
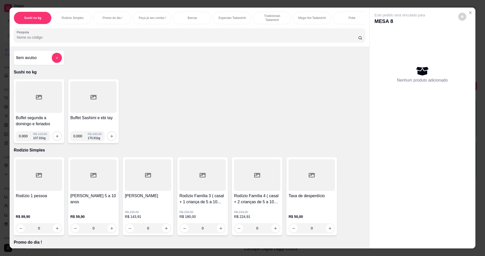
click at [120, 18] on p "Promo do dia !" at bounding box center [113, 18] width 20 height 4
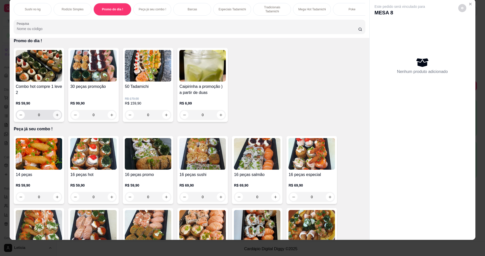
click at [55, 117] on icon "increase-product-quantity" at bounding box center [57, 115] width 4 height 4
type input "1"
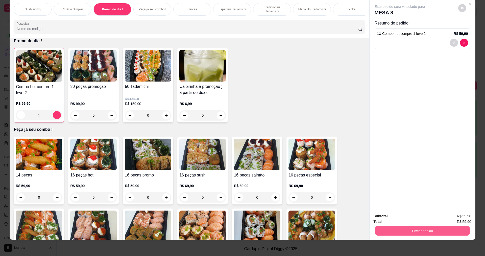
click at [379, 232] on button "Enviar pedido" at bounding box center [422, 231] width 95 height 10
click at [394, 217] on button "Não registrar e enviar pedido" at bounding box center [406, 219] width 53 height 10
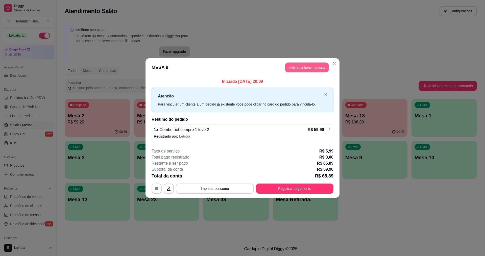
click at [311, 69] on button "Adicionar itens na mesa" at bounding box center [306, 68] width 43 height 10
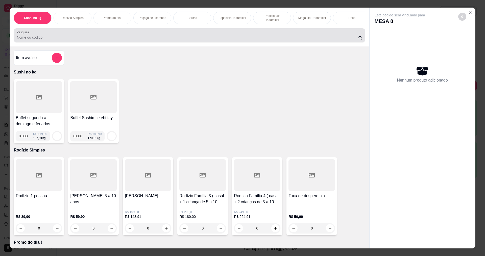
click at [321, 40] on input "Pesquisa" at bounding box center [187, 37] width 341 height 5
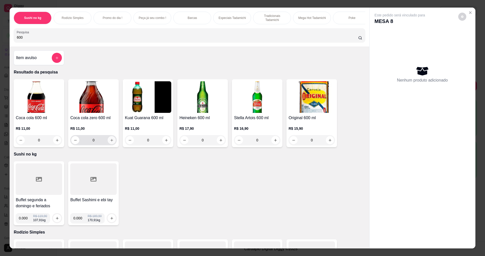
type input "600"
click at [110, 142] on icon "increase-product-quantity" at bounding box center [112, 140] width 4 height 4
type input "1"
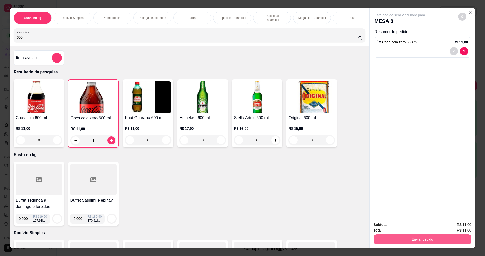
click at [374, 239] on button "Enviar pedido" at bounding box center [423, 240] width 98 height 10
click at [385, 228] on button "Não registrar e enviar pedido" at bounding box center [406, 227] width 53 height 10
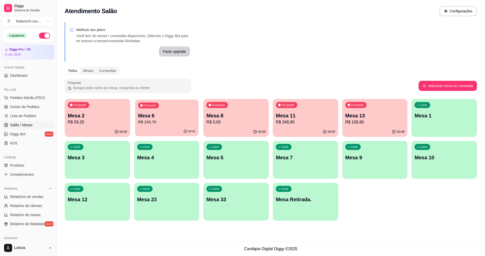
click at [172, 121] on p "R$ 133,70" at bounding box center [167, 122] width 58 height 6
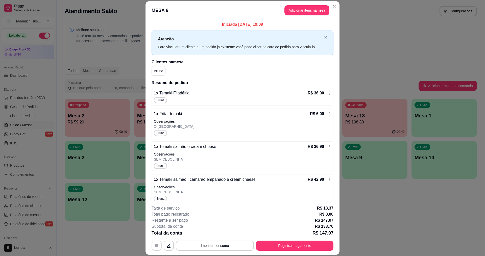
click at [157, 249] on button "button" at bounding box center [157, 246] width 10 height 10
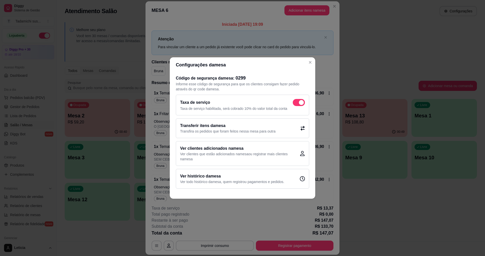
click at [300, 105] on span at bounding box center [299, 102] width 12 height 7
click at [296, 105] on input "checkbox" at bounding box center [294, 105] width 3 height 3
checkbox input "false"
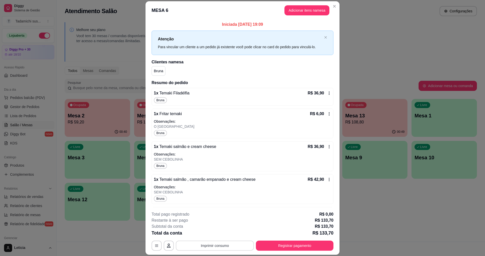
click at [238, 246] on button "Imprimir consumo" at bounding box center [215, 246] width 78 height 10
click at [224, 226] on button "IMPRESSORA HAYOM" at bounding box center [214, 224] width 39 height 8
click at [260, 245] on button "Registrar pagamento" at bounding box center [295, 246] width 78 height 10
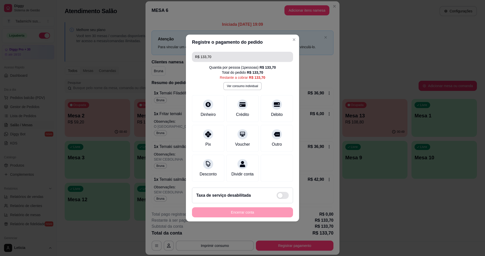
click at [225, 55] on input "R$ 133,70" at bounding box center [242, 57] width 95 height 10
click at [271, 111] on div "Débito" at bounding box center [277, 114] width 13 height 7
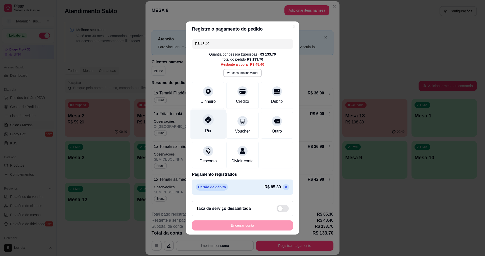
click at [207, 122] on div at bounding box center [208, 119] width 11 height 11
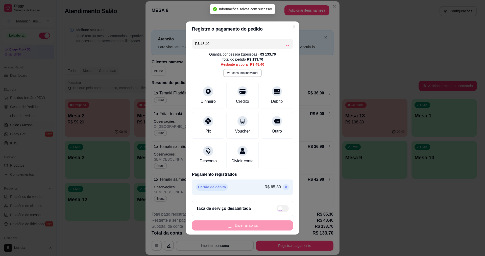
type input "R$ 0,00"
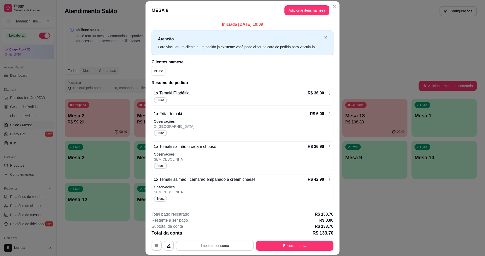
click at [245, 246] on button "Imprimir consumo" at bounding box center [215, 246] width 78 height 10
click at [222, 225] on button "IMPRESSORA HAYOM" at bounding box center [215, 224] width 38 height 8
click at [296, 247] on button "Encerrar conta" at bounding box center [294, 246] width 75 height 10
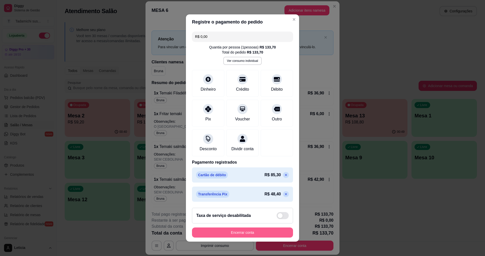
click at [276, 235] on button "Encerrar conta" at bounding box center [242, 233] width 101 height 10
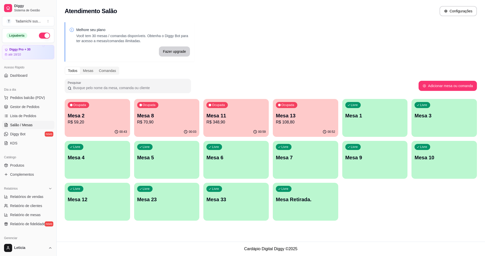
click at [288, 114] on p "Mesa 13" at bounding box center [305, 115] width 59 height 7
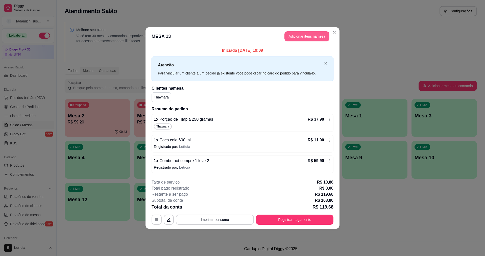
click at [306, 33] on button "Adicionar itens na mesa" at bounding box center [307, 36] width 45 height 10
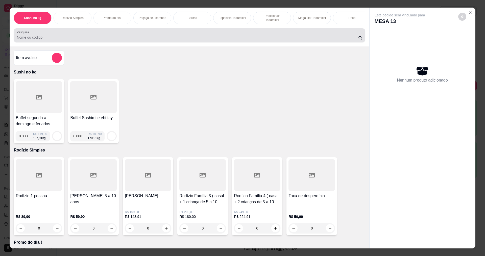
click at [333, 40] on input "Pesquisa" at bounding box center [187, 37] width 341 height 5
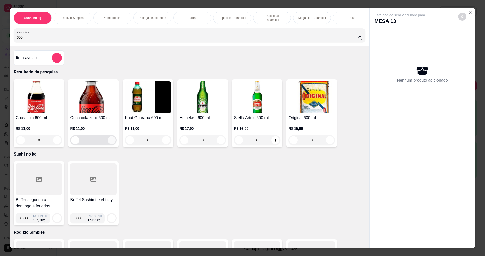
type input "600"
click at [110, 142] on icon "increase-product-quantity" at bounding box center [112, 140] width 4 height 4
type input "1"
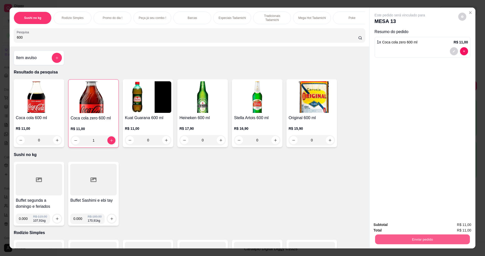
click at [378, 236] on button "Enviar pedido" at bounding box center [422, 240] width 95 height 10
click at [383, 227] on button "Não registrar e enviar pedido" at bounding box center [406, 227] width 53 height 10
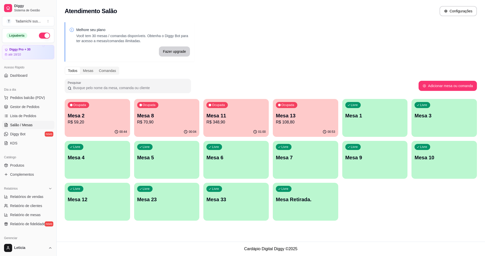
click at [312, 207] on div "Livre Mesa Retirada." at bounding box center [305, 199] width 65 height 32
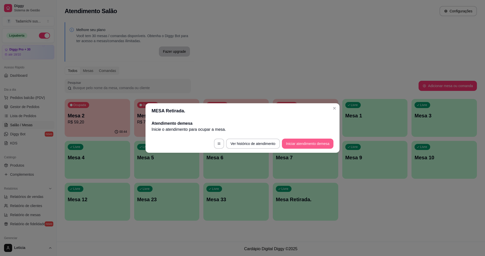
click at [303, 142] on button "Iniciar atendimento de mesa" at bounding box center [308, 144] width 52 height 10
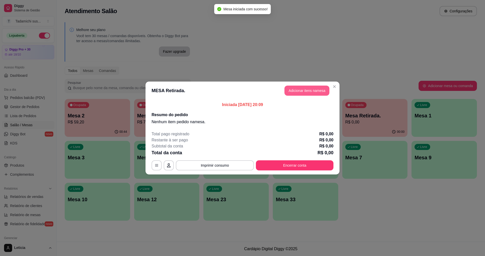
click at [303, 92] on button "Adicionar itens na mesa" at bounding box center [307, 91] width 45 height 10
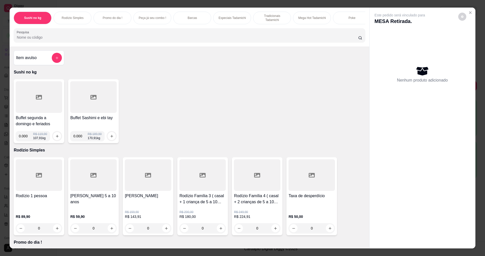
click at [25, 141] on input "0.000" at bounding box center [26, 136] width 14 height 10
type input "0.302"
click at [53, 140] on button "increase-product-quantity" at bounding box center [57, 136] width 8 height 8
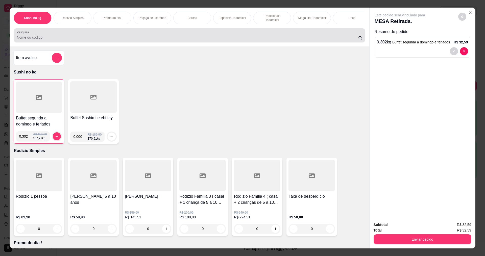
click at [110, 40] on input "Pesquisa" at bounding box center [187, 37] width 341 height 5
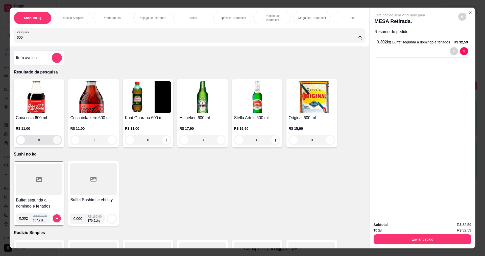
type input "600"
click at [55, 142] on icon "increase-product-quantity" at bounding box center [57, 140] width 4 height 4
type input "1"
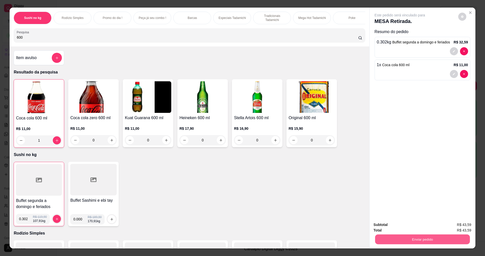
click at [418, 242] on button "Enviar pedido" at bounding box center [422, 240] width 95 height 10
click at [407, 228] on button "Não registrar e enviar pedido" at bounding box center [406, 227] width 53 height 10
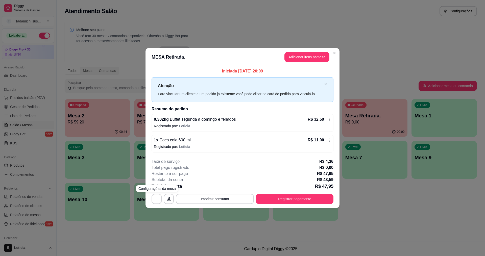
click at [151, 196] on footer "**********" at bounding box center [243, 182] width 194 height 54
click at [155, 198] on icon "button" at bounding box center [157, 199] width 4 height 4
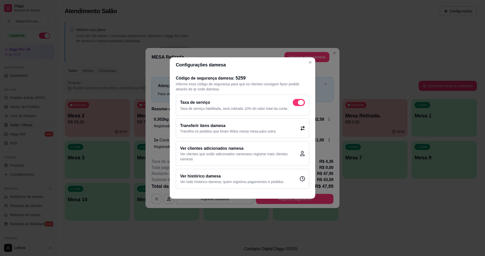
click at [295, 102] on span at bounding box center [299, 102] width 12 height 7
click at [295, 104] on input "checkbox" at bounding box center [294, 105] width 3 height 3
checkbox input "false"
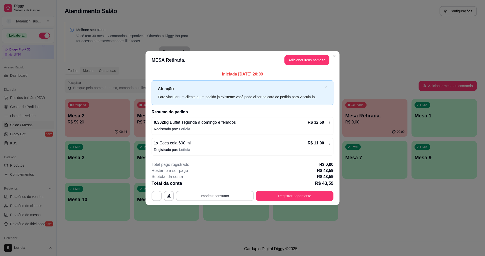
click at [245, 196] on button "Imprimir consumo" at bounding box center [215, 196] width 78 height 10
click at [224, 173] on button "IMPRESSORA HAYOM" at bounding box center [216, 174] width 39 height 8
click at [304, 196] on button "Registrar pagamento" at bounding box center [294, 196] width 75 height 10
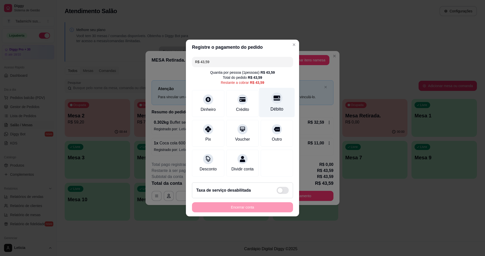
click at [266, 103] on div "Débito" at bounding box center [277, 103] width 36 height 30
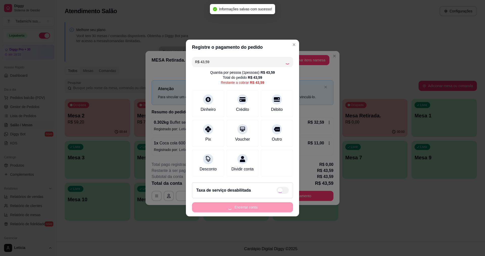
type input "R$ 0,00"
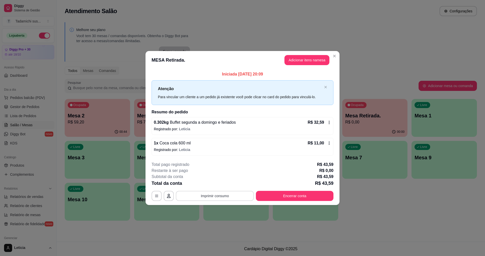
click at [232, 199] on button "Imprimir consumo" at bounding box center [215, 196] width 78 height 10
click at [221, 171] on button "IMPRESSORA HAYOM" at bounding box center [216, 174] width 38 height 8
click at [264, 194] on button "Encerrar conta" at bounding box center [295, 196] width 78 height 10
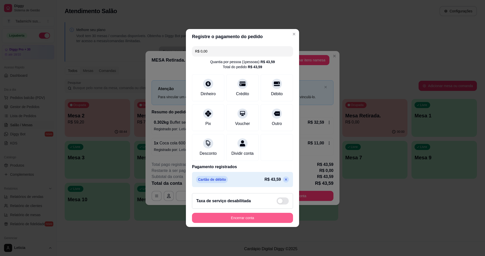
click at [261, 222] on button "Encerrar conta" at bounding box center [242, 218] width 101 height 10
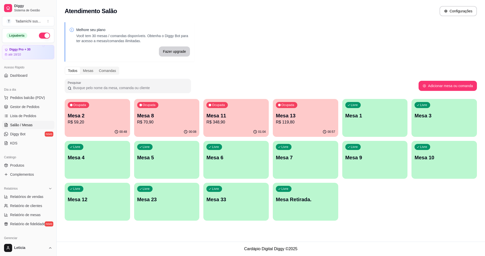
click at [222, 125] on div "Ocupada Mesa 11 R$ 348,90" at bounding box center [235, 113] width 65 height 28
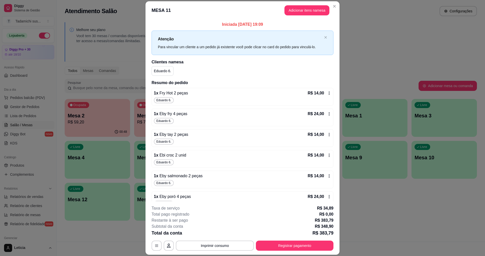
click at [327, 94] on icon at bounding box center [329, 93] width 4 height 4
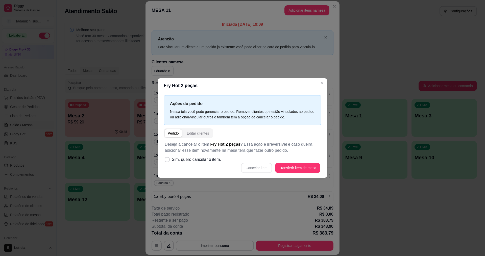
click at [323, 96] on div "Ações do pedido Nessa tela você pode gerenciar o pedido. Remover clientes que e…" at bounding box center [243, 135] width 170 height 85
click at [324, 95] on div "Ações do pedido Nessa tela você pode gerenciar o pedido. Remover clientes que e…" at bounding box center [243, 135] width 170 height 85
click at [323, 94] on div "Ações do pedido Nessa tela você pode gerenciar o pedido. Remover clientes que e…" at bounding box center [243, 135] width 170 height 85
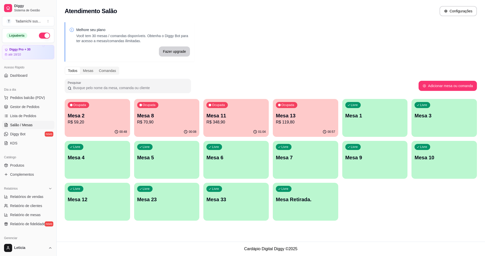
click at [374, 240] on div "Atendimento Salão Configurações Melhore seu plano Você tem 30 mesas / comandas …" at bounding box center [271, 121] width 429 height 242
drag, startPoint x: 360, startPoint y: 234, endPoint x: 353, endPoint y: 235, distance: 7.9
click at [353, 235] on div "Atendimento Salão Configurações Melhore seu plano Você tem 30 mesas / comandas …" at bounding box center [271, 121] width 429 height 242
click at [303, 225] on div "Melhore seu plano Você tem 30 mesas / comandas disponíveis. Obtenha o Diggy Bot…" at bounding box center [271, 123] width 429 height 208
click at [282, 218] on div "button" at bounding box center [305, 217] width 63 height 6
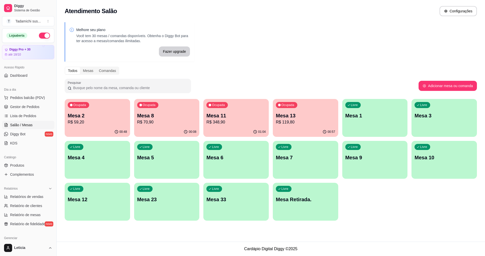
click at [312, 117] on p "Mesa 13" at bounding box center [305, 115] width 59 height 7
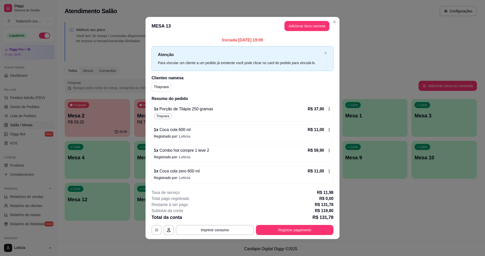
click at [329, 109] on icon at bounding box center [329, 109] width 4 height 4
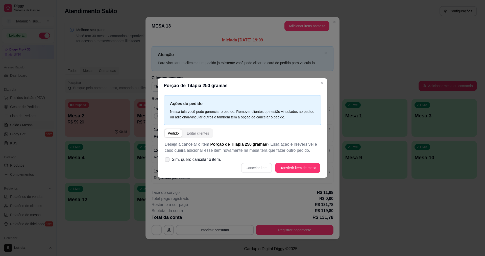
click at [208, 160] on span "Sim, quero cancelar o item." at bounding box center [196, 160] width 49 height 6
click at [168, 161] on input "Sim, quero cancelar o item." at bounding box center [166, 162] width 3 height 3
checkbox input "true"
click at [261, 169] on button "Cancelar item" at bounding box center [257, 168] width 30 height 10
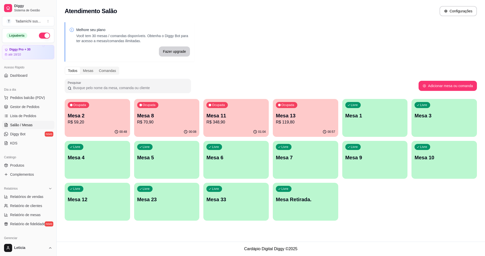
click at [98, 121] on p "R$ 59,20" at bounding box center [97, 122] width 59 height 6
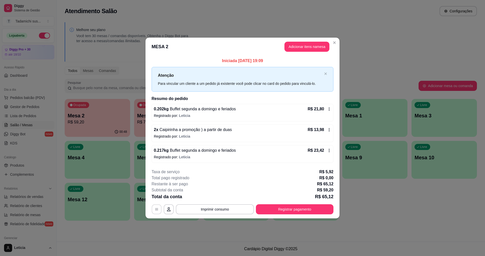
click at [155, 209] on icon "button" at bounding box center [156, 209] width 3 height 2
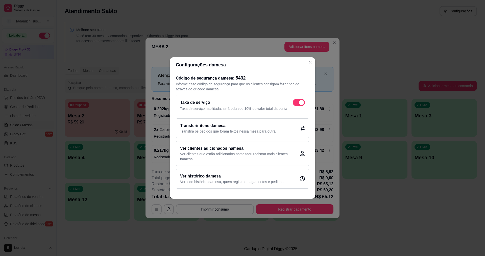
click at [300, 102] on span at bounding box center [301, 102] width 5 height 5
click at [296, 104] on input "checkbox" at bounding box center [294, 105] width 3 height 3
checkbox input "false"
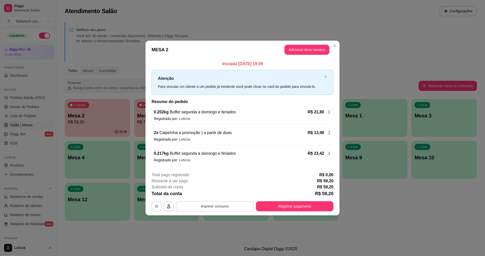
click at [231, 207] on button "Imprimir consumo" at bounding box center [215, 206] width 78 height 10
click at [227, 186] on button "IMPRESSORA HAYOM" at bounding box center [216, 184] width 38 height 8
click at [300, 206] on button "Registrar pagamento" at bounding box center [294, 206] width 75 height 10
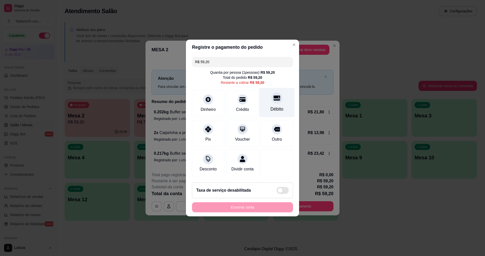
click at [272, 106] on div "Débito" at bounding box center [277, 109] width 13 height 7
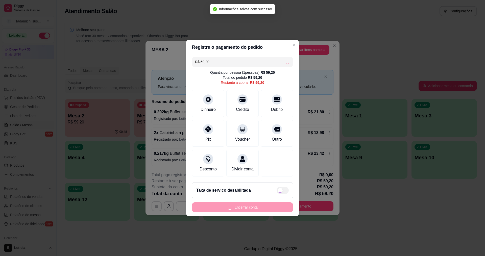
type input "R$ 0,00"
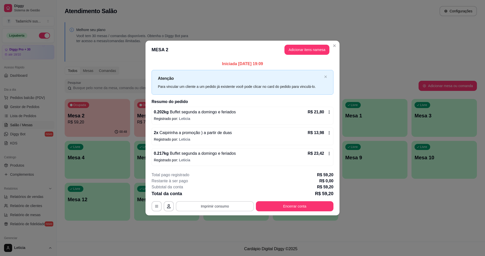
click at [241, 205] on button "Imprimir consumo" at bounding box center [215, 206] width 78 height 10
click at [230, 182] on button "IMPRESSORA HAYOM" at bounding box center [216, 184] width 39 height 8
click at [264, 209] on button "Encerrar conta" at bounding box center [294, 206] width 75 height 10
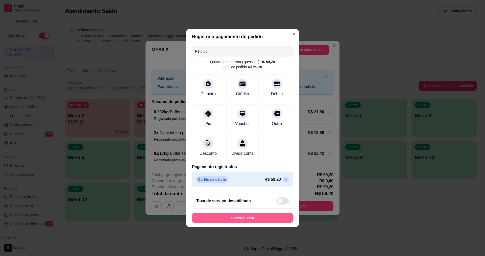
click at [261, 220] on button "Encerrar conta" at bounding box center [242, 218] width 101 height 10
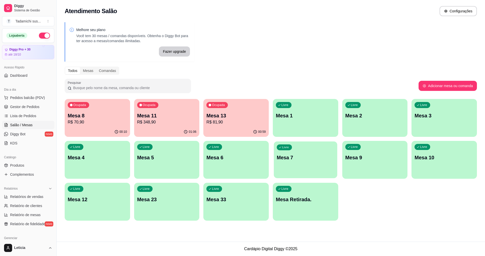
click at [284, 164] on div "Livre Mesa 7" at bounding box center [305, 157] width 63 height 31
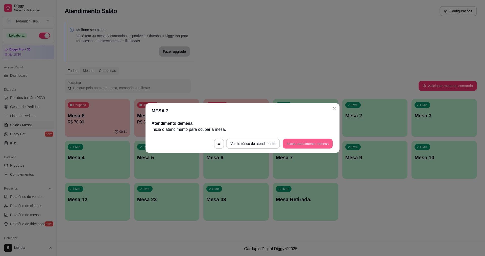
click at [293, 147] on button "Iniciar atendimento de mesa" at bounding box center [308, 144] width 50 height 10
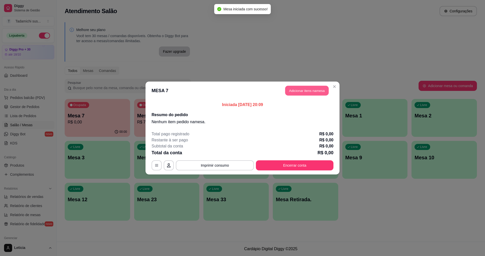
click at [299, 89] on button "Adicionar itens na mesa" at bounding box center [306, 91] width 43 height 10
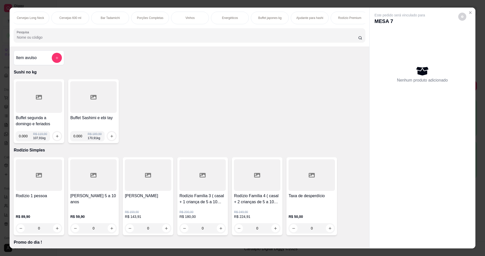
scroll to position [0, 884]
click at [345, 16] on p "Rodízio Premium" at bounding box center [346, 18] width 23 height 4
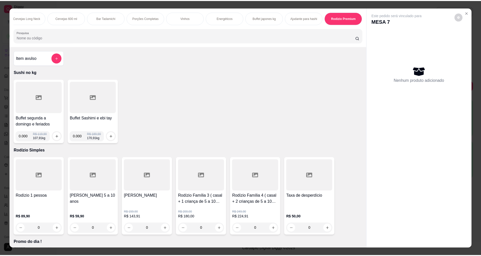
scroll to position [9, 0]
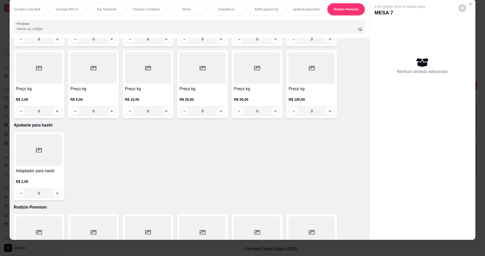
type input "1"
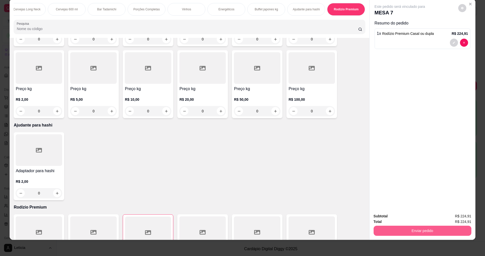
click at [406, 234] on button "Enviar pedido" at bounding box center [423, 231] width 98 height 10
click at [400, 221] on button "Não registrar e enviar pedido" at bounding box center [405, 218] width 51 height 9
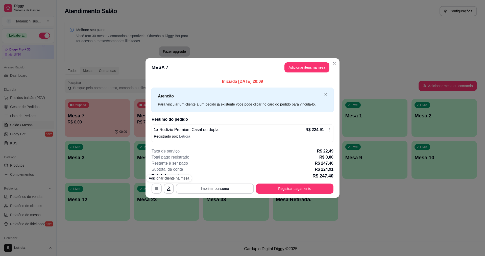
click at [162, 188] on div "**********" at bounding box center [243, 189] width 182 height 10
click at [157, 190] on icon "button" at bounding box center [157, 189] width 4 height 4
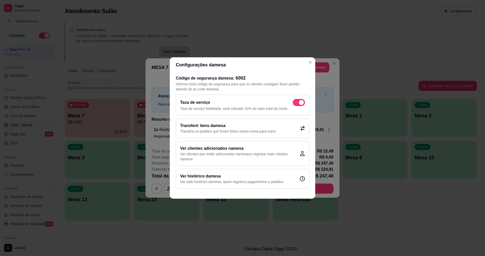
click at [298, 105] on span at bounding box center [299, 102] width 12 height 7
click at [296, 105] on input "checkbox" at bounding box center [294, 105] width 3 height 3
checkbox input "false"
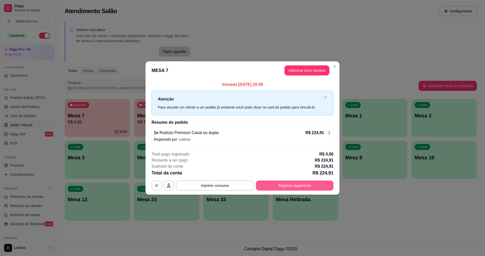
click at [273, 186] on button "Registrar pagamento" at bounding box center [295, 186] width 78 height 10
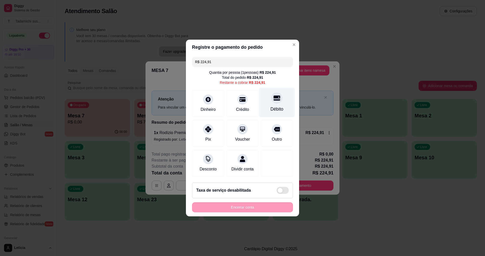
click at [274, 106] on div "Débito" at bounding box center [277, 109] width 13 height 7
type input "R$ 0,00"
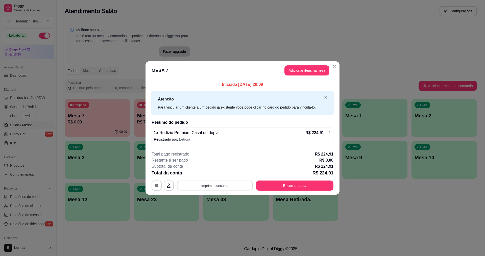
click at [236, 183] on button "Imprimir consumo" at bounding box center [215, 186] width 76 height 10
click at [228, 163] on button "IMPRESSORA HAYOM" at bounding box center [216, 164] width 39 height 8
click at [285, 188] on button "Encerrar conta" at bounding box center [294, 186] width 75 height 10
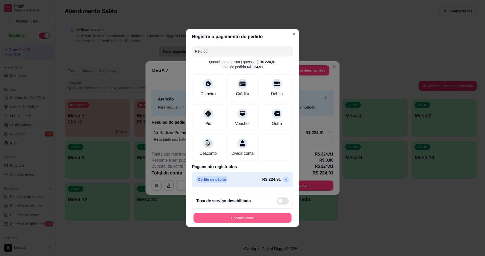
click at [272, 219] on button "Encerrar conta" at bounding box center [243, 218] width 98 height 10
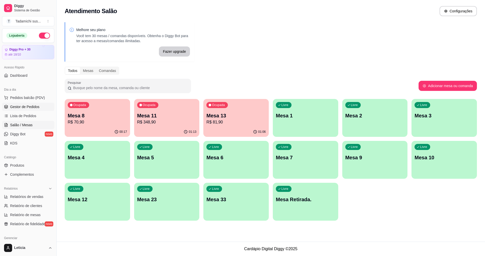
click at [25, 107] on span "Gestor de Pedidos" at bounding box center [24, 106] width 29 height 5
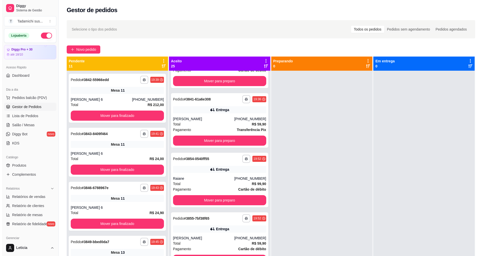
scroll to position [935, 0]
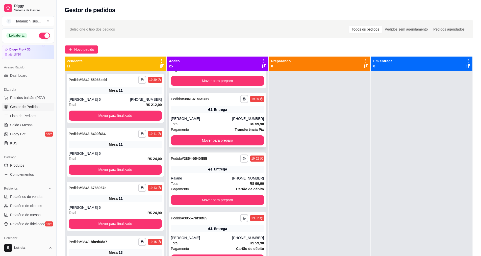
click at [191, 128] on div "Pagamento Transferência Pix" at bounding box center [217, 130] width 93 height 6
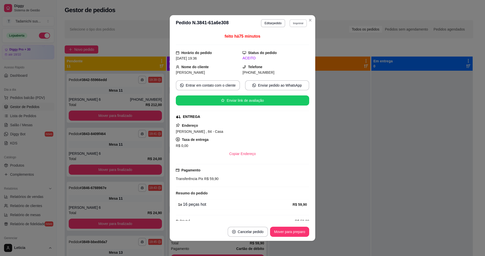
click at [293, 22] on button "Imprimir" at bounding box center [298, 23] width 17 height 8
click at [287, 39] on button "IMPRESSORA HAYOM" at bounding box center [285, 41] width 39 height 8
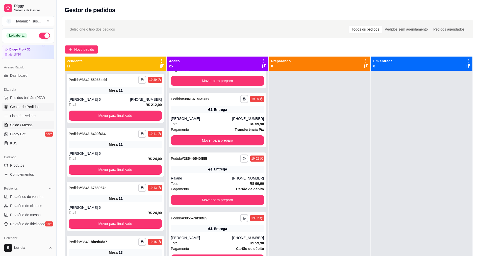
click at [19, 125] on span "Salão / Mesas" at bounding box center [21, 125] width 22 height 5
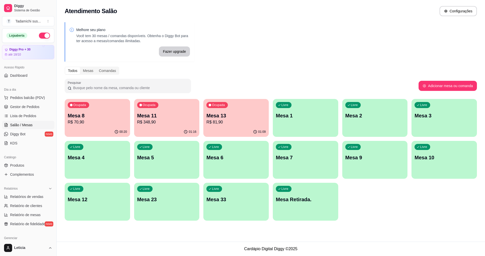
click at [150, 118] on p "Mesa 11" at bounding box center [166, 115] width 59 height 7
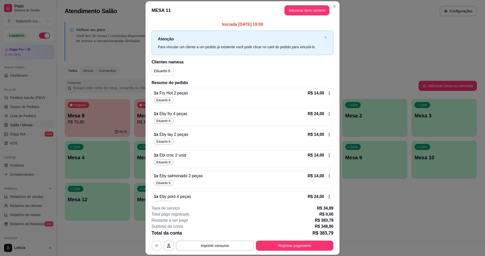
click at [155, 247] on icon "button" at bounding box center [157, 246] width 4 height 4
click at [327, 92] on icon at bounding box center [329, 93] width 4 height 4
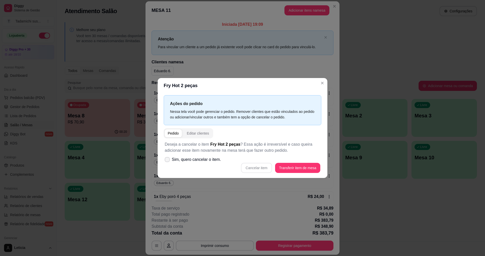
click at [216, 161] on span "Sim, quero cancelar o item." at bounding box center [196, 160] width 49 height 6
click at [168, 161] on input "Sim, quero cancelar o item." at bounding box center [166, 162] width 3 height 3
checkbox input "true"
click at [246, 169] on button "Cancelar item" at bounding box center [256, 168] width 31 height 10
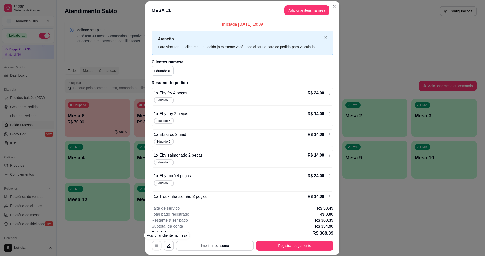
click at [158, 244] on button "button" at bounding box center [157, 246] width 10 height 10
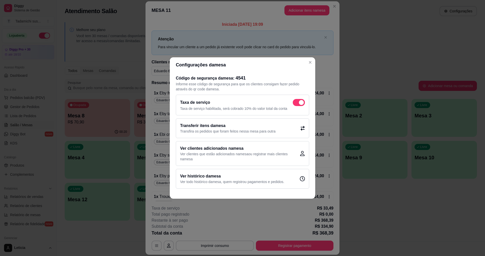
click at [239, 123] on div "Transferir itens da mesa Transfira os pedidos que foram feitos nessa mesa para …" at bounding box center [242, 129] width 133 height 20
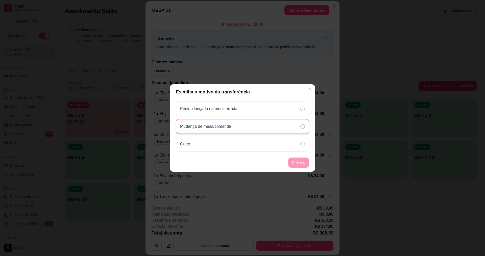
click at [253, 128] on div "Mudança de mesa/comanda" at bounding box center [242, 126] width 133 height 15
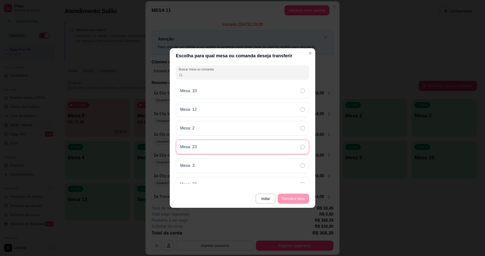
scroll to position [51, 0]
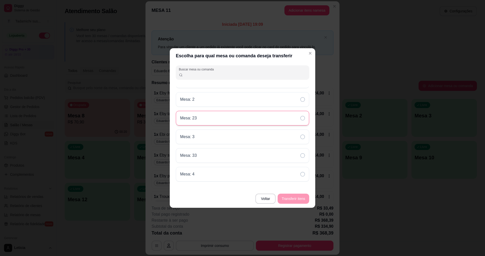
click at [239, 120] on div "Mesa: 23" at bounding box center [242, 118] width 133 height 15
click at [284, 199] on button "Transferir itens" at bounding box center [294, 199] width 32 height 10
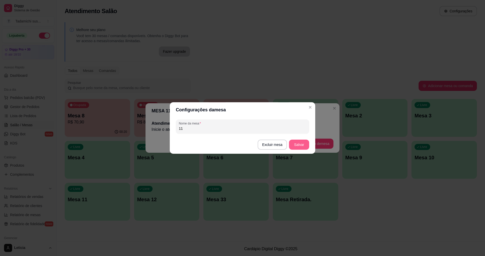
click at [300, 142] on button "Salvar" at bounding box center [299, 145] width 20 height 10
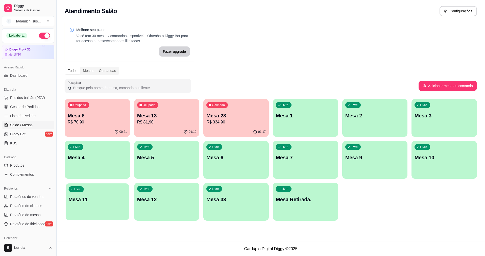
click at [94, 201] on p "Mesa 11" at bounding box center [98, 199] width 58 height 7
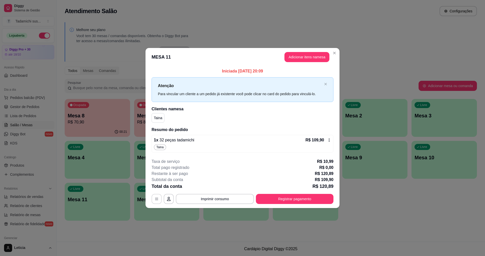
click at [153, 200] on button "button" at bounding box center [157, 199] width 10 height 10
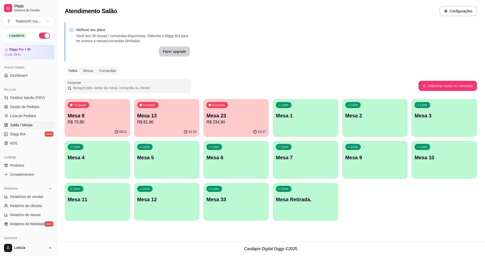
click at [219, 129] on div "01:17" at bounding box center [235, 132] width 65 height 10
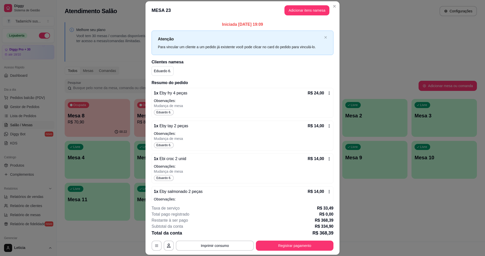
click at [325, 96] on div "R$ 24,00" at bounding box center [320, 93] width 24 height 6
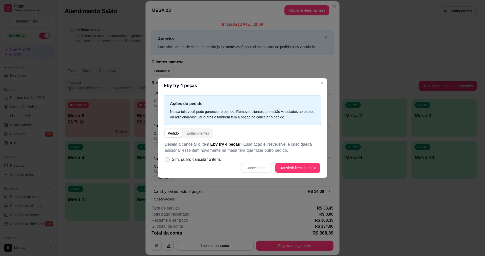
click at [202, 160] on span "Sim, quero cancelar o item." at bounding box center [196, 160] width 49 height 6
click at [168, 161] on input "Sim, quero cancelar o item." at bounding box center [166, 162] width 3 height 3
checkbox input "true"
click at [260, 168] on button "Cancelar item" at bounding box center [257, 168] width 30 height 10
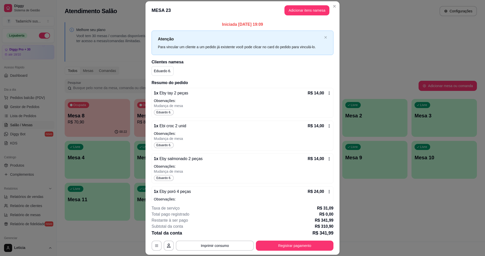
click at [327, 94] on icon at bounding box center [329, 93] width 4 height 4
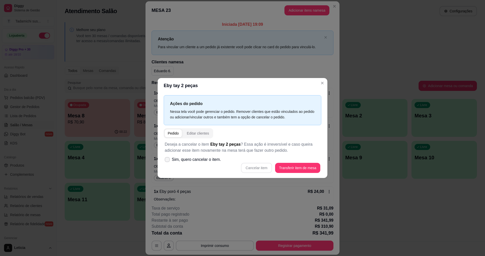
click at [220, 162] on span "Sim, quero cancelar o item." at bounding box center [196, 160] width 49 height 6
click at [168, 162] on input "Sim, quero cancelar o item." at bounding box center [166, 162] width 3 height 3
checkbox input "true"
click at [259, 169] on button "Cancelar item" at bounding box center [256, 168] width 31 height 10
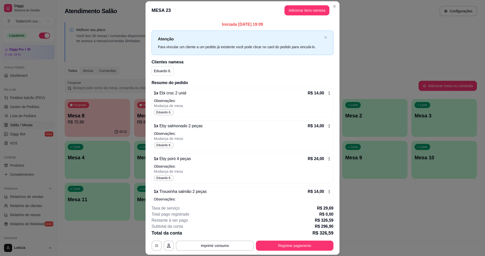
click at [327, 92] on icon at bounding box center [329, 93] width 4 height 4
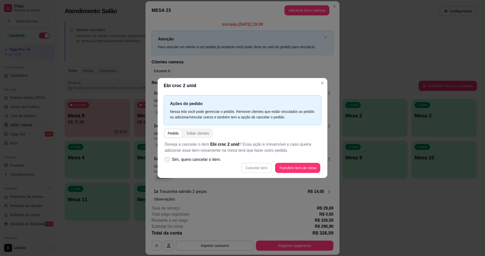
click at [207, 161] on span "Sim, quero cancelar o item." at bounding box center [196, 160] width 49 height 6
click at [168, 161] on input "Sim, quero cancelar o item." at bounding box center [166, 162] width 3 height 3
checkbox input "true"
click at [255, 168] on button "Cancelar item" at bounding box center [256, 168] width 31 height 10
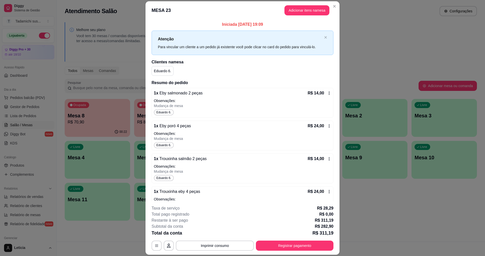
click at [327, 91] on icon at bounding box center [329, 93] width 4 height 4
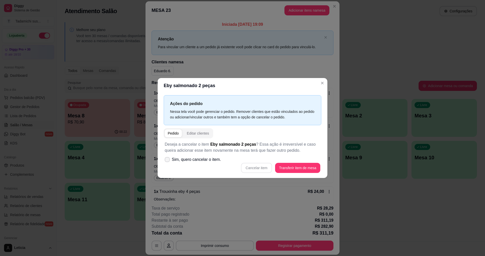
click at [193, 158] on span "Sim, quero cancelar o item." at bounding box center [196, 160] width 49 height 6
click at [168, 161] on input "Sim, quero cancelar o item." at bounding box center [166, 162] width 3 height 3
checkbox input "true"
click at [251, 168] on button "Cancelar item" at bounding box center [256, 168] width 31 height 10
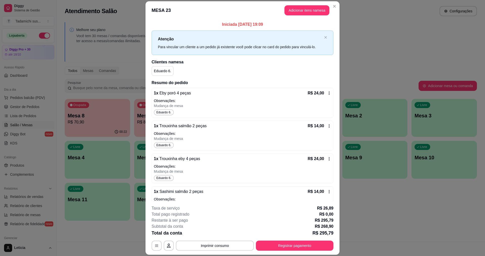
click at [327, 91] on icon at bounding box center [329, 93] width 4 height 4
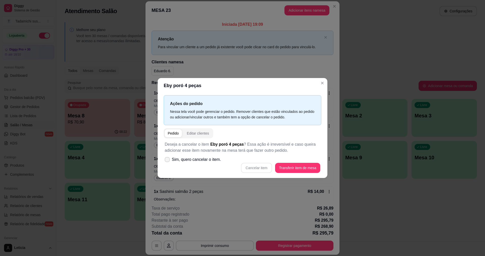
click at [210, 161] on span "Sim, quero cancelar o item." at bounding box center [196, 160] width 49 height 6
click at [168, 161] on input "Sim, quero cancelar o item." at bounding box center [166, 162] width 3 height 3
checkbox input "true"
click at [252, 170] on button "Cancelar item" at bounding box center [256, 168] width 31 height 10
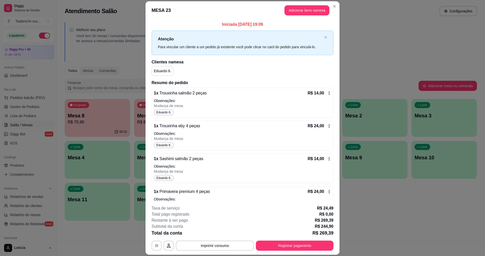
click at [329, 94] on icon at bounding box center [329, 93] width 1 height 3
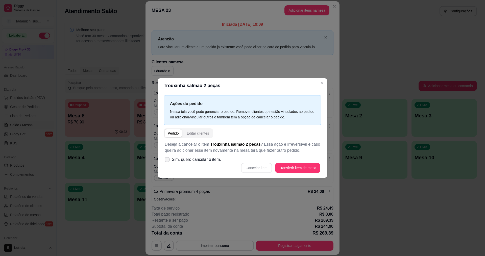
click at [216, 159] on span "Sim, quero cancelar o item." at bounding box center [196, 160] width 49 height 6
click at [168, 161] on input "Sim, quero cancelar o item." at bounding box center [166, 162] width 3 height 3
checkbox input "true"
click at [256, 170] on button "Cancelar item" at bounding box center [256, 168] width 31 height 10
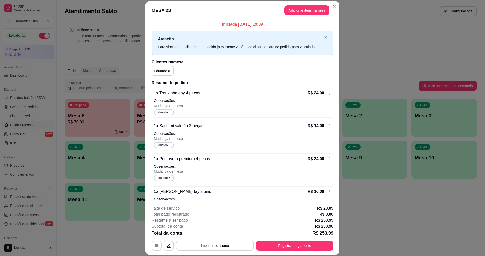
click at [326, 94] on div "1 x Trouxinha eby 4 peças R$ 24,00 Observações: Mudança de mesa Eduardo 6." at bounding box center [243, 103] width 182 height 30
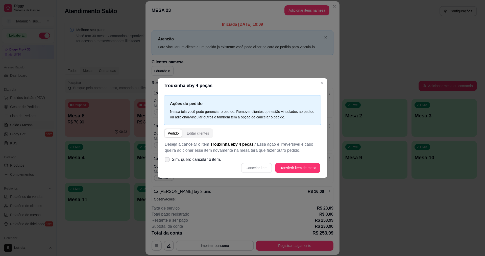
click at [173, 161] on span "Sim, quero cancelar o item." at bounding box center [196, 160] width 49 height 6
click at [168, 161] on input "Sim, quero cancelar o item." at bounding box center [166, 162] width 3 height 3
checkbox input "true"
click at [244, 167] on button "Cancelar item" at bounding box center [256, 168] width 31 height 10
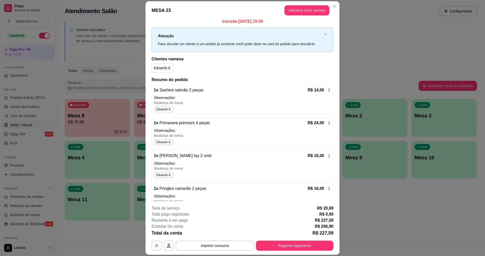
scroll to position [0, 0]
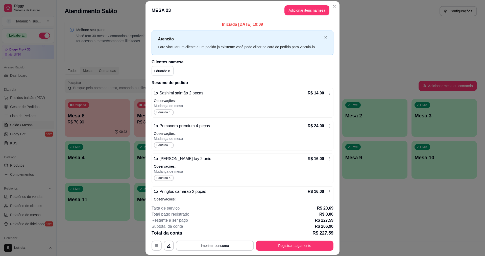
click at [327, 94] on icon at bounding box center [329, 93] width 4 height 4
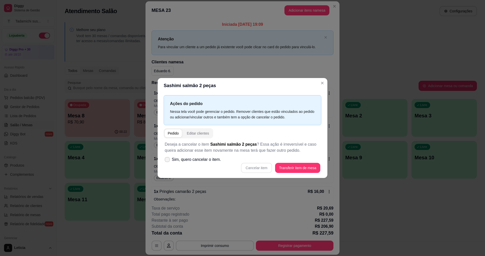
click at [216, 159] on span "Sim, quero cancelar o item." at bounding box center [196, 160] width 49 height 6
click at [168, 161] on input "Sim, quero cancelar o item." at bounding box center [166, 162] width 3 height 3
checkbox input "true"
click at [253, 167] on button "Cancelar item" at bounding box center [256, 168] width 31 height 10
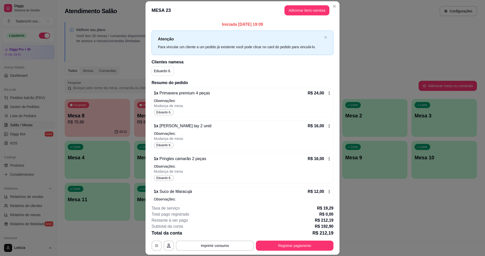
click at [327, 91] on icon at bounding box center [329, 93] width 4 height 4
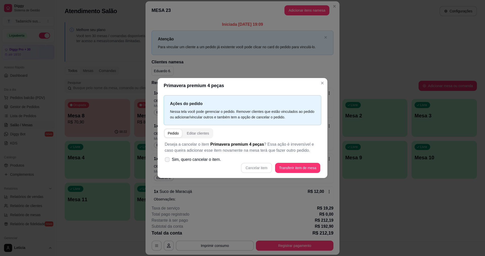
click at [204, 159] on span "Sim, quero cancelar o item." at bounding box center [196, 160] width 49 height 6
click at [168, 161] on input "Sim, quero cancelar o item." at bounding box center [166, 162] width 3 height 3
checkbox input "true"
click at [254, 169] on button "Cancelar item" at bounding box center [257, 168] width 30 height 10
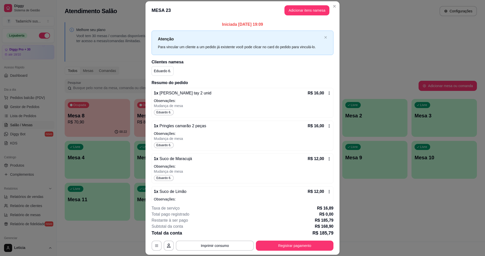
click at [327, 95] on icon at bounding box center [329, 93] width 4 height 4
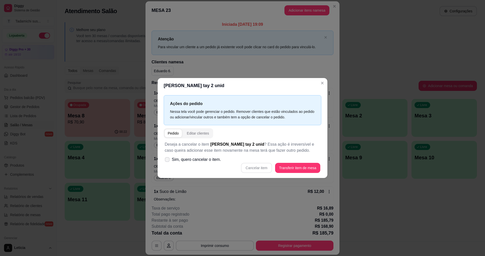
click at [212, 158] on span "Sim, quero cancelar o item." at bounding box center [196, 160] width 49 height 6
click at [168, 161] on input "Sim, quero cancelar o item." at bounding box center [166, 162] width 3 height 3
checkbox input "true"
click at [250, 169] on button "Cancelar item" at bounding box center [257, 168] width 30 height 10
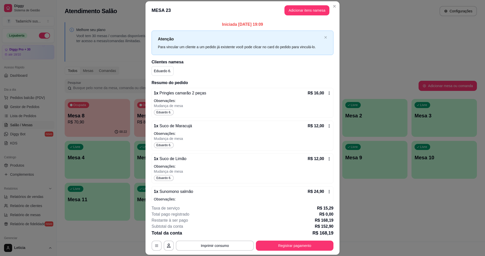
click at [327, 92] on icon at bounding box center [329, 93] width 4 height 4
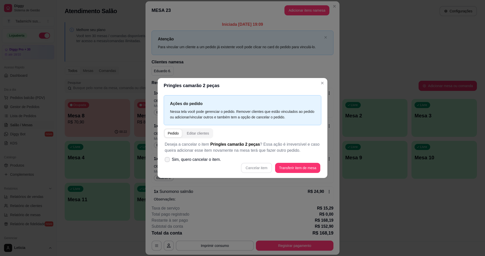
click at [219, 163] on span "Sim, quero cancelar o item." at bounding box center [196, 160] width 49 height 6
click at [168, 163] on input "Sim, quero cancelar o item." at bounding box center [166, 162] width 3 height 3
checkbox input "true"
click at [250, 169] on button "Cancelar item" at bounding box center [256, 168] width 31 height 10
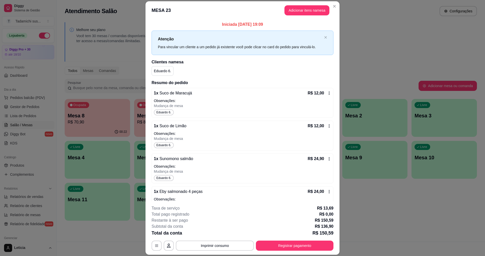
click at [327, 92] on icon at bounding box center [329, 93] width 4 height 4
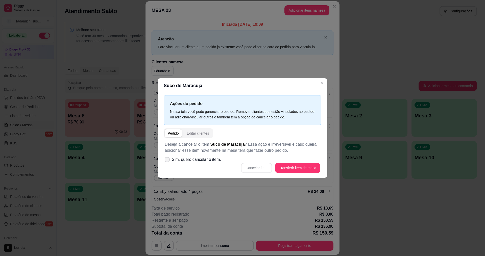
click at [218, 161] on span "Sim, quero cancelar o item." at bounding box center [196, 160] width 49 height 6
click at [168, 161] on input "Sim, quero cancelar o item." at bounding box center [166, 162] width 3 height 3
checkbox input "true"
click at [259, 170] on button "Cancelar item" at bounding box center [256, 168] width 31 height 10
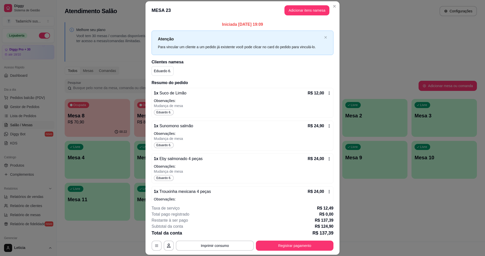
click at [327, 94] on icon at bounding box center [329, 93] width 4 height 4
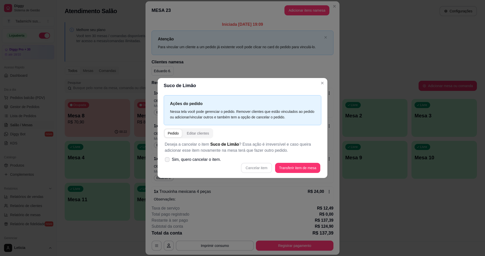
click at [169, 161] on span at bounding box center [167, 159] width 5 height 5
click at [168, 161] on input "Sim, quero cancelar o item." at bounding box center [166, 162] width 3 height 3
checkbox input "true"
click at [244, 168] on button "Cancelar item" at bounding box center [256, 168] width 31 height 10
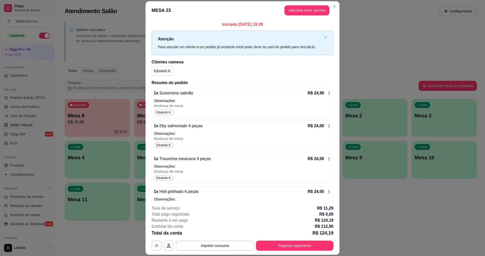
click at [327, 93] on icon at bounding box center [329, 93] width 4 height 4
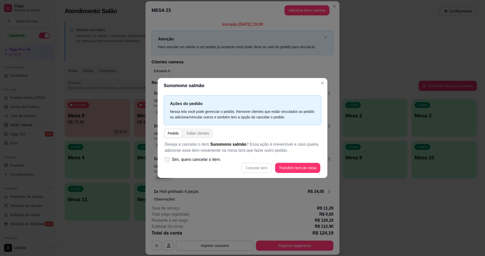
click at [200, 162] on span "Sim, quero cancelar o item." at bounding box center [196, 160] width 49 height 6
click at [168, 162] on input "Sim, quero cancelar o item." at bounding box center [166, 162] width 3 height 3
checkbox input "true"
click at [253, 168] on button "Cancelar item" at bounding box center [256, 168] width 31 height 10
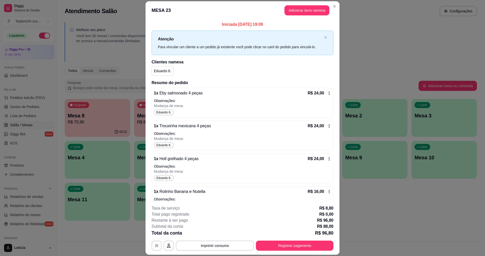
click at [327, 93] on icon at bounding box center [329, 93] width 4 height 4
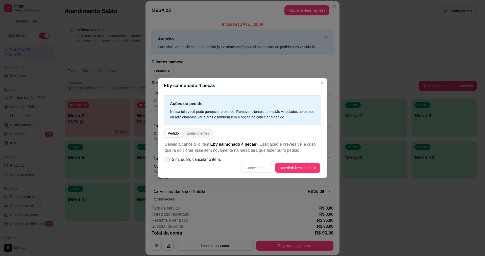
click at [211, 159] on span "Sim, quero cancelar o item." at bounding box center [196, 160] width 49 height 6
click at [168, 161] on input "Sim, quero cancelar o item." at bounding box center [166, 162] width 3 height 3
checkbox input "true"
click at [247, 168] on button "Cancelar item" at bounding box center [256, 168] width 31 height 10
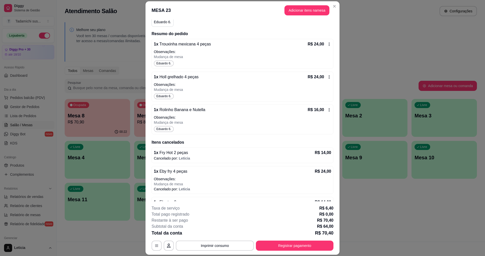
scroll to position [51, 0]
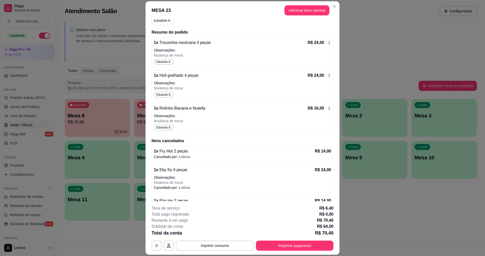
click at [322, 106] on div "R$ 16,00" at bounding box center [320, 108] width 24 height 6
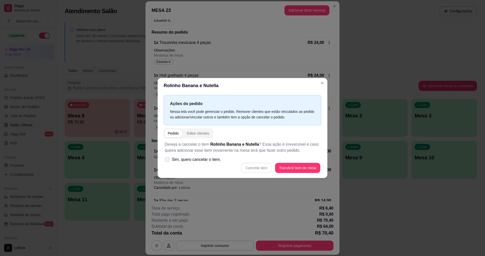
click at [213, 160] on span "Sim, quero cancelar o item." at bounding box center [196, 160] width 49 height 6
click at [168, 161] on input "Sim, quero cancelar o item." at bounding box center [166, 162] width 3 height 3
checkbox input "true"
click at [257, 165] on button "Cancelar item" at bounding box center [256, 168] width 31 height 10
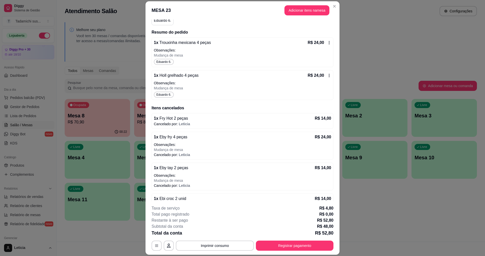
click at [327, 76] on icon at bounding box center [329, 76] width 4 height 4
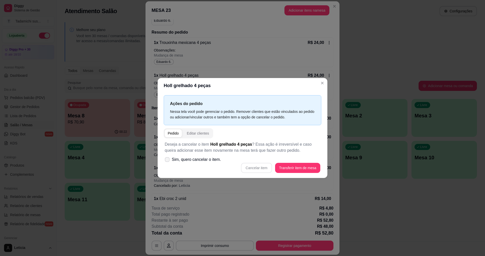
click at [215, 159] on span "Sim, quero cancelar o item." at bounding box center [196, 160] width 49 height 6
click at [168, 161] on input "Sim, quero cancelar o item." at bounding box center [166, 162] width 3 height 3
checkbox input "true"
click at [255, 166] on button "Cancelar item" at bounding box center [256, 168] width 31 height 10
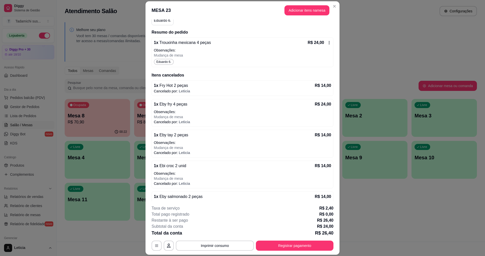
click at [327, 41] on icon at bounding box center [329, 43] width 4 height 4
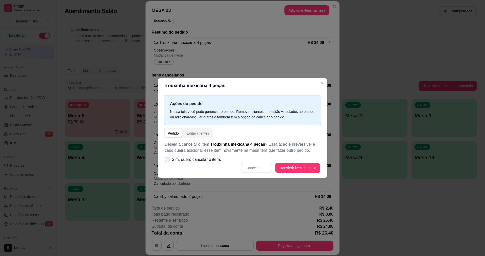
click at [199, 156] on label "Sim, quero cancelar o item." at bounding box center [193, 160] width 60 height 10
click at [168, 161] on input "Sim, quero cancelar o item." at bounding box center [166, 162] width 3 height 3
checkbox input "true"
click at [244, 166] on button "Cancelar item" at bounding box center [257, 168] width 30 height 10
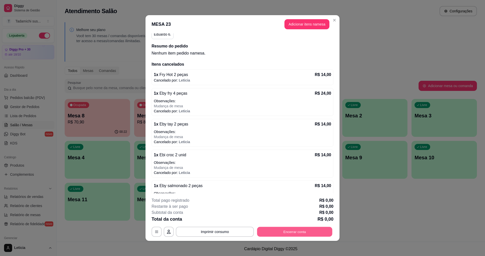
click at [271, 228] on button "Encerrar conta" at bounding box center [294, 232] width 75 height 10
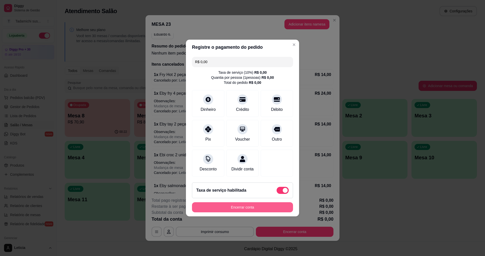
click at [235, 209] on button "Encerrar conta" at bounding box center [242, 207] width 101 height 10
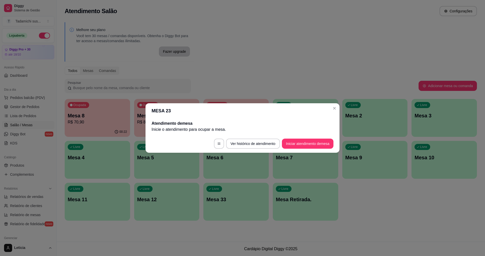
scroll to position [0, 0]
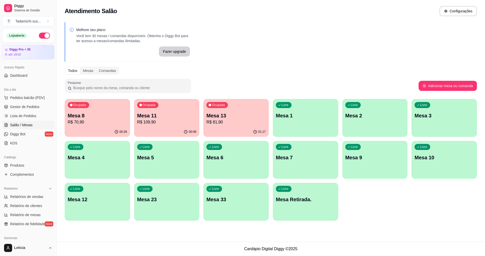
click at [234, 124] on p "R$ 81,90" at bounding box center [235, 122] width 59 height 6
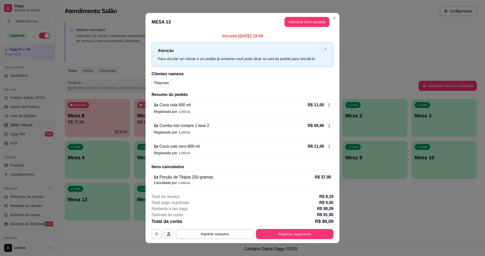
scroll to position [3, 0]
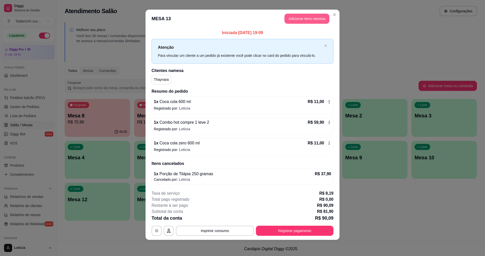
click at [310, 19] on button "Adicionar itens na mesa" at bounding box center [307, 19] width 45 height 10
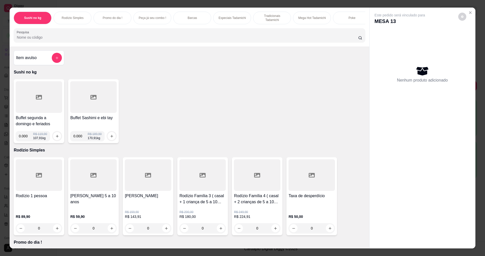
click at [317, 37] on div at bounding box center [189, 35] width 345 height 10
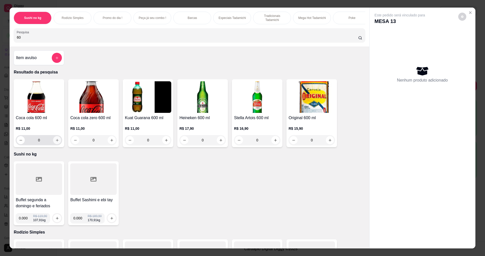
type input "60"
click at [55, 142] on icon "increase-product-quantity" at bounding box center [57, 140] width 4 height 4
type input "1"
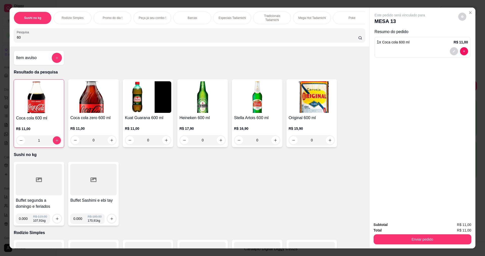
click at [371, 235] on div "Subtotal R$ 11,00 Total R$ 11,00 Enviar pedido" at bounding box center [423, 233] width 106 height 31
click at [379, 242] on button "Enviar pedido" at bounding box center [423, 240] width 98 height 10
click at [395, 228] on button "Não registrar e enviar pedido" at bounding box center [406, 227] width 53 height 10
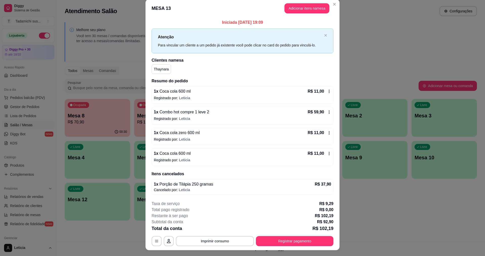
scroll to position [0, 0]
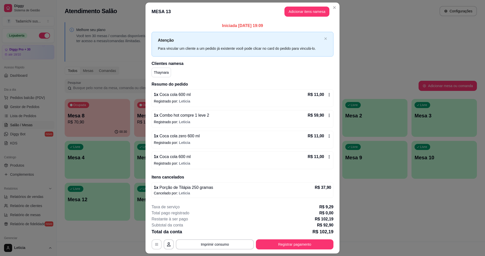
click at [156, 242] on button "button" at bounding box center [157, 245] width 10 height 10
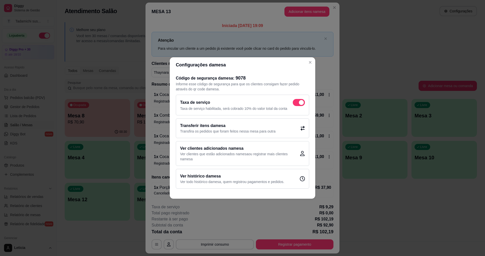
click at [301, 104] on span at bounding box center [301, 102] width 5 height 5
click at [296, 104] on input "checkbox" at bounding box center [294, 105] width 3 height 3
checkbox input "false"
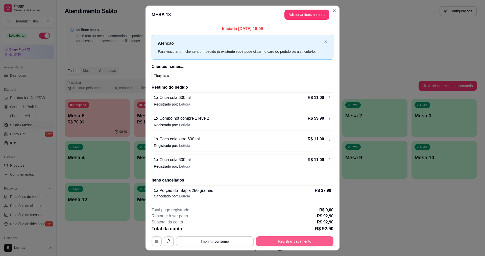
click at [274, 245] on button "Registrar pagamento" at bounding box center [295, 242] width 78 height 10
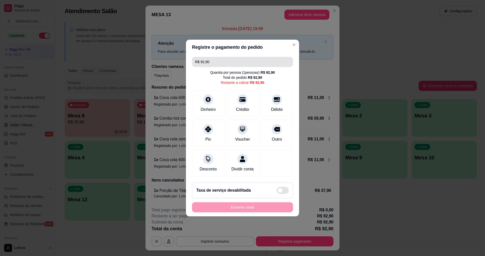
click at [232, 57] on input "R$ 92,90" at bounding box center [242, 62] width 95 height 10
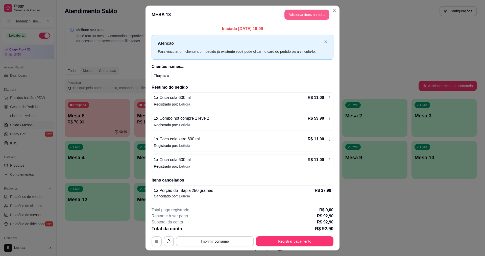
click at [292, 14] on button "Adicionar itens na mesa" at bounding box center [307, 15] width 45 height 10
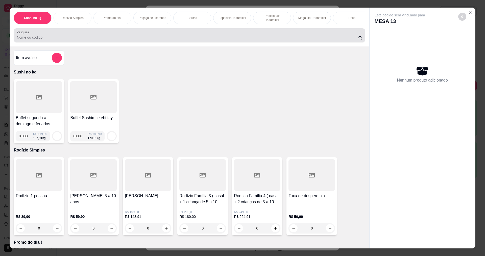
click at [248, 40] on input "Pesquisa" at bounding box center [187, 37] width 341 height 5
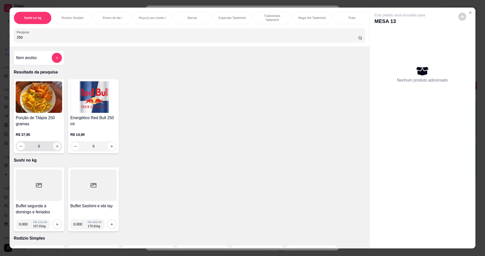
type input "250"
click at [55, 148] on icon "increase-product-quantity" at bounding box center [57, 147] width 4 height 4
type input "1"
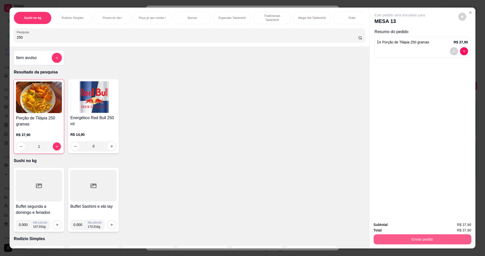
click at [421, 240] on button "Enviar pedido" at bounding box center [423, 240] width 98 height 10
click at [407, 229] on button "Não registrar e enviar pedido" at bounding box center [406, 227] width 53 height 10
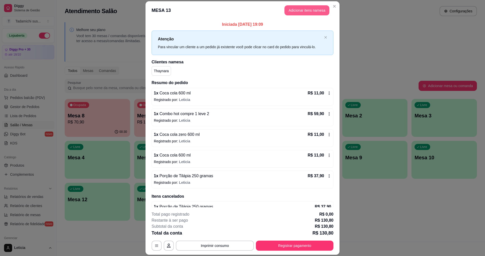
click at [290, 14] on button "Adicionar itens na mesa" at bounding box center [307, 10] width 45 height 10
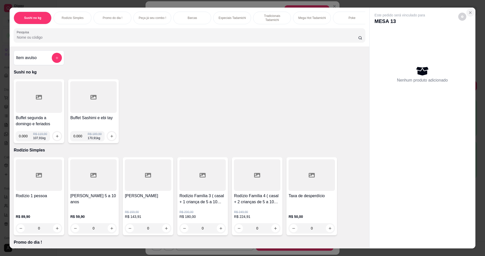
click at [469, 11] on icon "Close" at bounding box center [471, 13] width 4 height 4
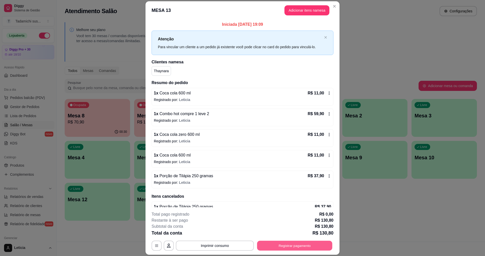
click at [288, 243] on button "Registrar pagamento" at bounding box center [294, 246] width 75 height 10
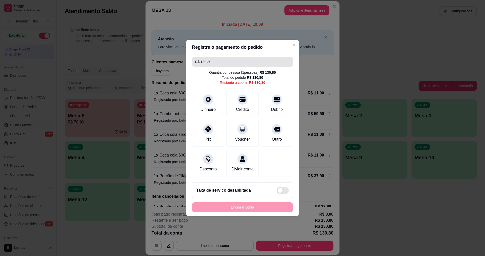
click at [229, 61] on input "R$ 130,80" at bounding box center [242, 62] width 95 height 10
click at [270, 102] on div "Débito" at bounding box center [277, 103] width 36 height 30
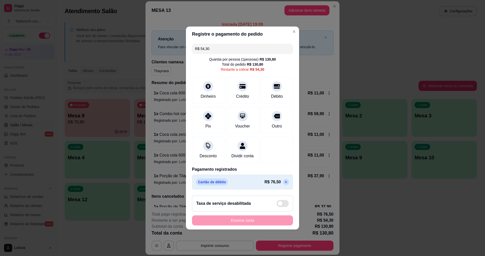
click at [232, 44] on input "R$ 54,30" at bounding box center [242, 49] width 95 height 10
click at [213, 87] on div "Dinheiro" at bounding box center [209, 90] width 36 height 30
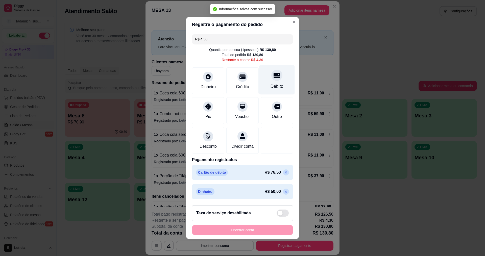
click at [265, 82] on div "Débito" at bounding box center [277, 80] width 36 height 30
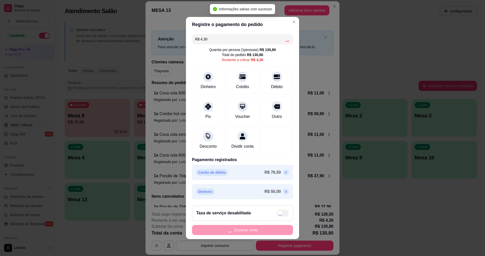
type input "R$ 0,00"
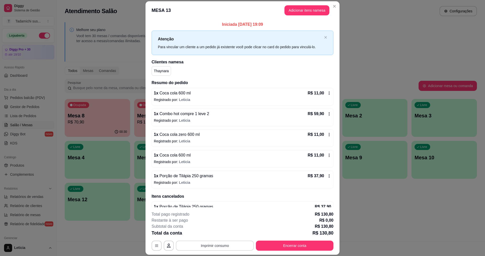
click at [194, 246] on button "Imprimir consumo" at bounding box center [215, 246] width 78 height 10
click at [199, 225] on button "IMPRESSORA HAYOM" at bounding box center [215, 224] width 38 height 8
click at [276, 242] on button "Encerrar conta" at bounding box center [294, 246] width 75 height 10
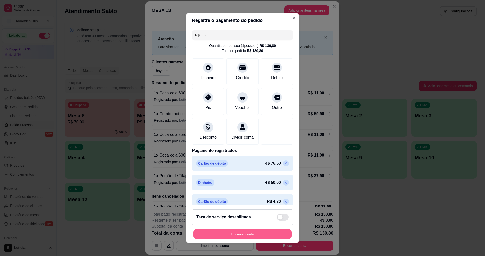
click at [262, 233] on button "Encerrar conta" at bounding box center [243, 234] width 98 height 10
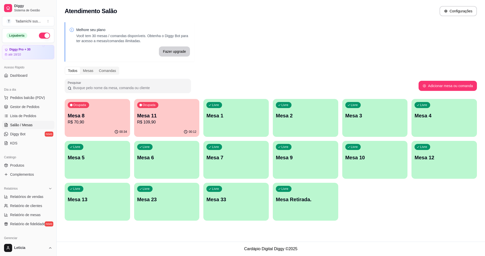
click at [83, 121] on p "R$ 70,90" at bounding box center [97, 122] width 59 height 6
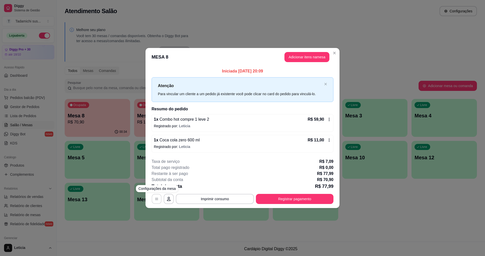
click at [158, 201] on icon "button" at bounding box center [157, 199] width 4 height 4
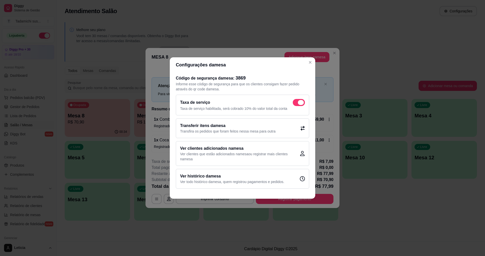
click at [302, 103] on span at bounding box center [301, 102] width 6 height 5
click at [296, 104] on input "checkbox" at bounding box center [294, 105] width 3 height 3
checkbox input "false"
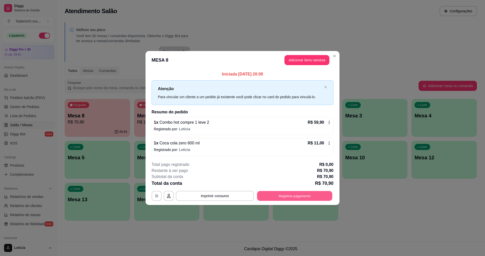
click at [261, 194] on button "Registrar pagamento" at bounding box center [294, 196] width 75 height 10
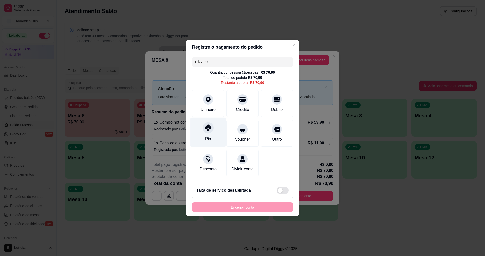
click at [211, 128] on icon at bounding box center [208, 128] width 7 height 7
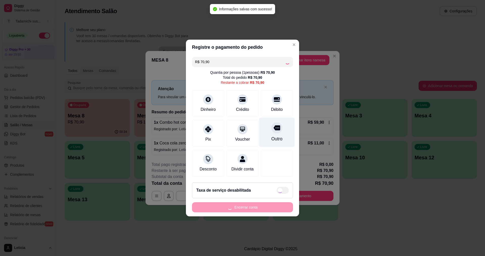
type input "R$ 0,00"
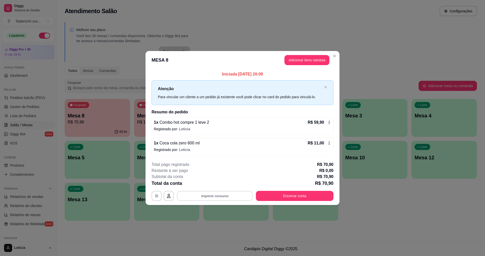
click at [236, 194] on button "Imprimir consumo" at bounding box center [215, 196] width 76 height 10
click at [227, 177] on button "IMPRESSORA HAYOM" at bounding box center [216, 174] width 39 height 8
click at [304, 196] on button "Encerrar conta" at bounding box center [295, 196] width 78 height 10
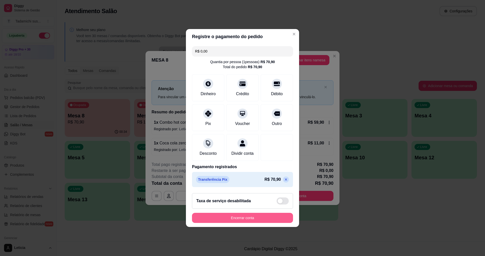
click at [276, 221] on button "Encerrar conta" at bounding box center [242, 218] width 101 height 10
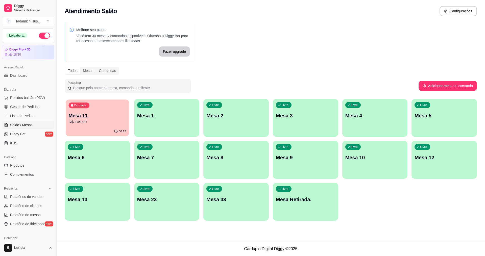
click at [108, 116] on p "Mesa 11" at bounding box center [98, 115] width 58 height 7
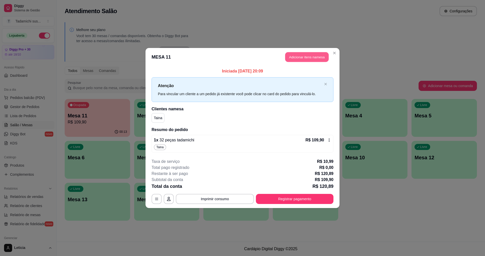
click at [291, 58] on button "Adicionar itens na mesa" at bounding box center [306, 57] width 43 height 10
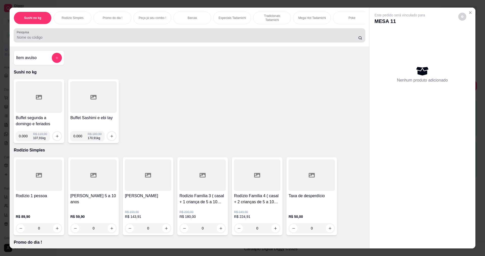
click at [269, 40] on input "Pesquisa" at bounding box center [187, 37] width 341 height 5
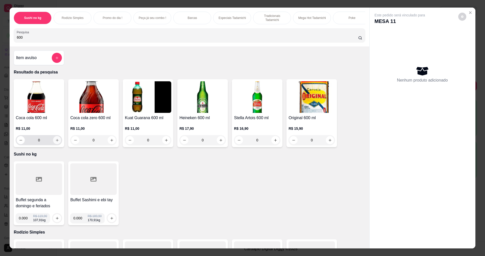
type input "600"
click at [55, 142] on icon "increase-product-quantity" at bounding box center [57, 140] width 4 height 4
type input "1"
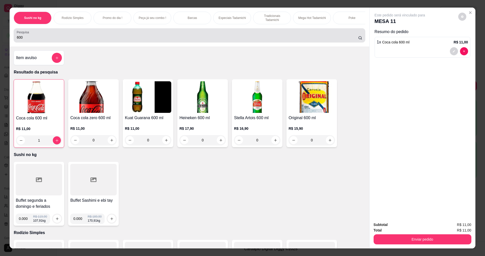
click at [188, 40] on div "600" at bounding box center [189, 35] width 345 height 10
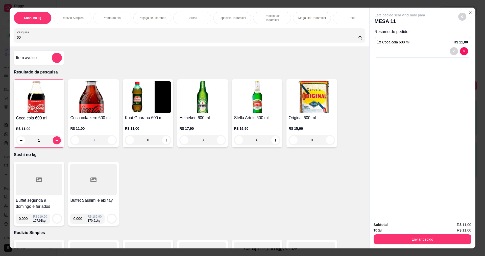
type input "6"
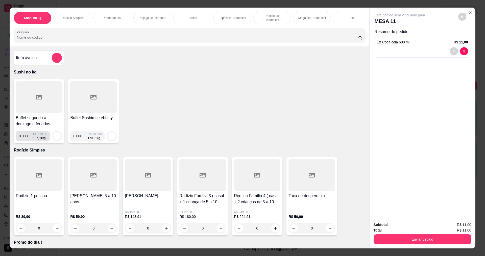
click at [25, 139] on input "0.000" at bounding box center [26, 136] width 14 height 10
type input "0.188"
click at [53, 140] on button "increase-product-quantity" at bounding box center [57, 136] width 8 height 8
click at [426, 234] on div "Enviar pedido" at bounding box center [423, 238] width 98 height 11
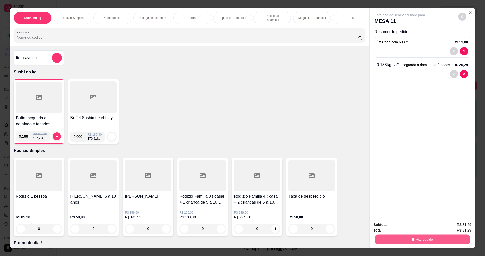
click at [426, 237] on button "Enviar pedido" at bounding box center [422, 240] width 95 height 10
click at [389, 229] on button "Não registrar e enviar pedido" at bounding box center [405, 226] width 51 height 9
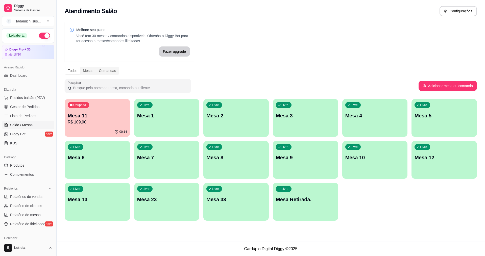
click at [374, 170] on div "Livre Mesa 10" at bounding box center [374, 157] width 65 height 32
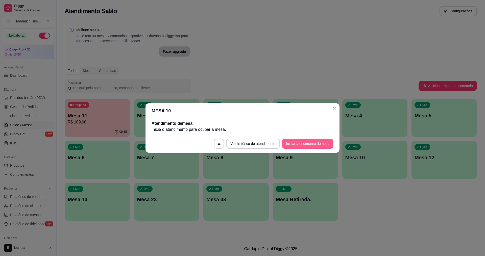
click at [299, 144] on button "Iniciar atendimento de mesa" at bounding box center [308, 144] width 52 height 10
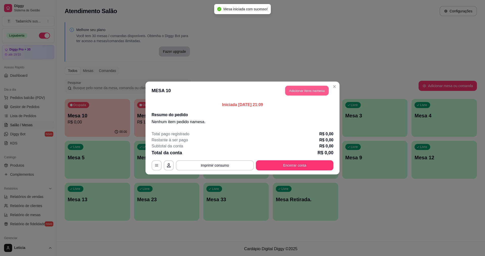
click at [302, 90] on button "Adicionar itens na mesa" at bounding box center [306, 91] width 43 height 10
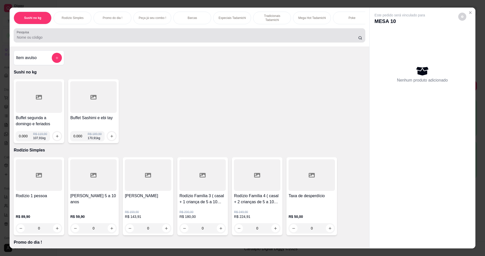
click at [110, 39] on input "Pesquisa" at bounding box center [187, 37] width 341 height 5
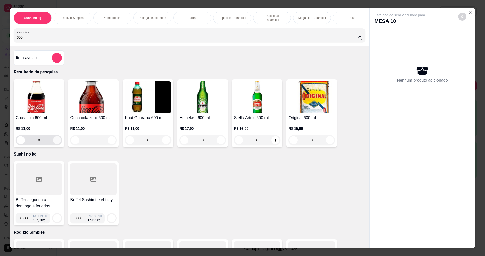
type input "600"
click at [54, 141] on button "increase-product-quantity" at bounding box center [57, 140] width 8 height 8
type input "1"
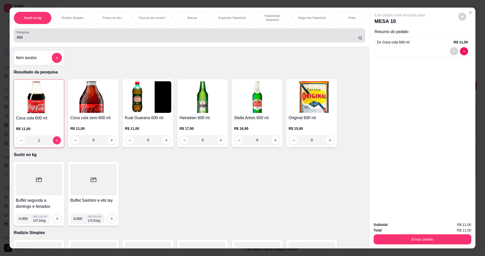
click at [107, 37] on div "600" at bounding box center [189, 35] width 345 height 10
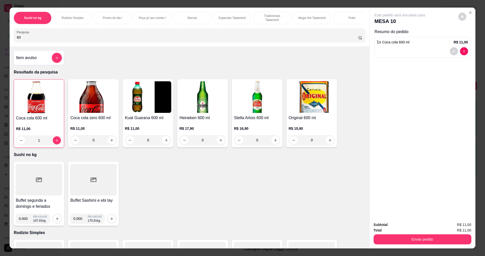
type input "6"
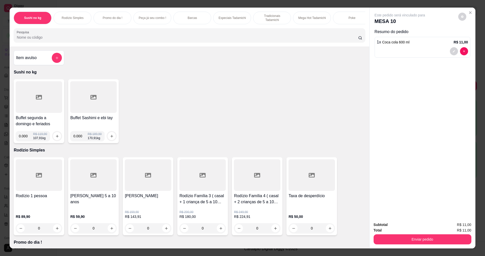
click at [26, 140] on input "0.000" at bounding box center [26, 136] width 14 height 10
type input "0.284"
click at [55, 138] on icon "increase-product-quantity" at bounding box center [57, 136] width 4 height 4
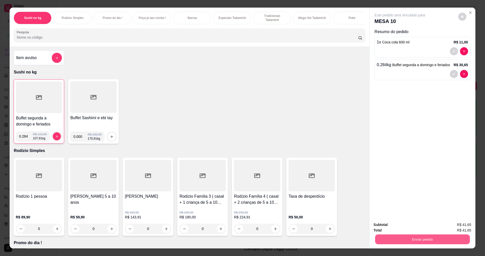
click at [429, 241] on button "Enviar pedido" at bounding box center [422, 240] width 95 height 10
click at [403, 225] on button "Não registrar e enviar pedido" at bounding box center [406, 227] width 53 height 10
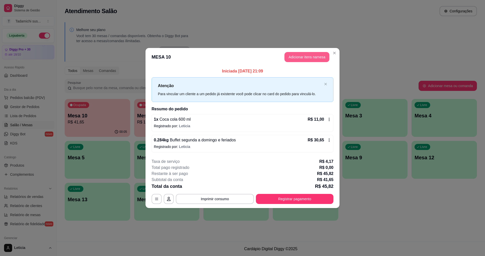
click at [311, 55] on button "Adicionar itens na mesa" at bounding box center [307, 57] width 45 height 10
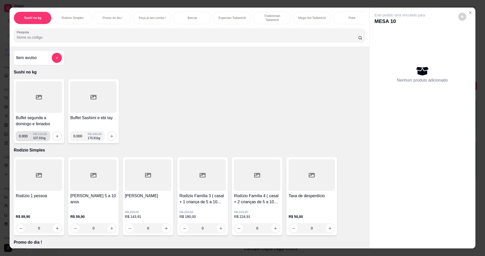
click at [25, 140] on input "0.000" at bounding box center [26, 136] width 14 height 10
type input "0.096"
click at [55, 138] on button "increase-product-quantity" at bounding box center [57, 136] width 8 height 8
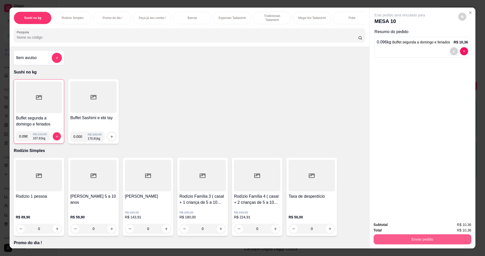
click at [439, 242] on button "Enviar pedido" at bounding box center [423, 240] width 98 height 10
click at [394, 229] on button "Não registrar e enviar pedido" at bounding box center [406, 227] width 53 height 10
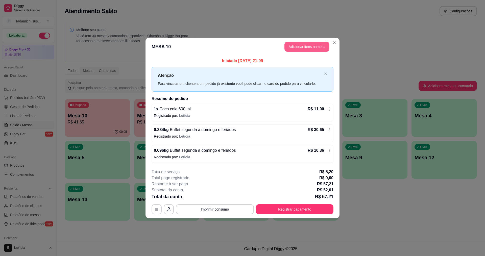
click at [296, 46] on button "Adicionar itens na mesa" at bounding box center [307, 47] width 45 height 10
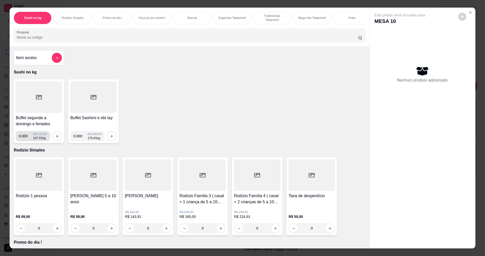
click at [25, 140] on input "0.000" at bounding box center [26, 136] width 14 height 10
type input "0.072"
click at [57, 138] on button "increase-product-quantity" at bounding box center [57, 136] width 8 height 8
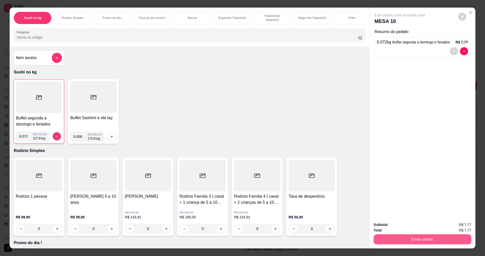
click at [380, 239] on button "Enviar pedido" at bounding box center [423, 240] width 98 height 10
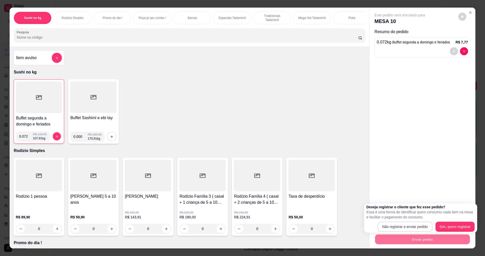
click at [391, 228] on button "Não registrar e enviar pedido" at bounding box center [405, 227] width 55 height 10
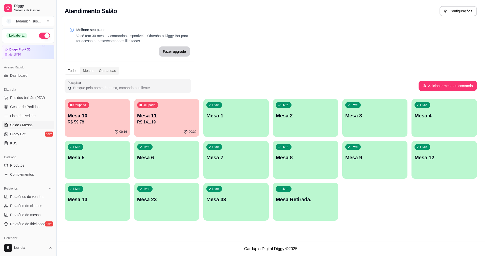
click at [102, 121] on p "R$ 59,78" at bounding box center [97, 122] width 59 height 6
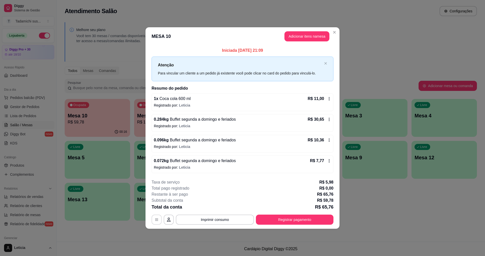
click at [155, 222] on icon "button" at bounding box center [157, 220] width 4 height 4
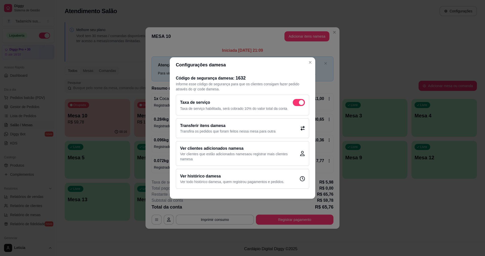
click at [295, 99] on span at bounding box center [299, 102] width 12 height 7
click at [295, 104] on input "checkbox" at bounding box center [294, 105] width 3 height 3
checkbox input "false"
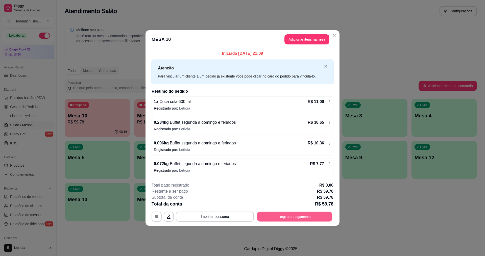
click at [271, 217] on button "Registrar pagamento" at bounding box center [294, 217] width 75 height 10
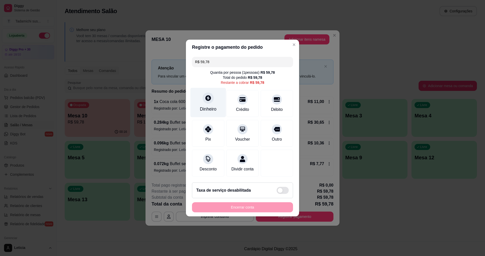
click at [210, 102] on div "Dinheiro" at bounding box center [209, 103] width 36 height 30
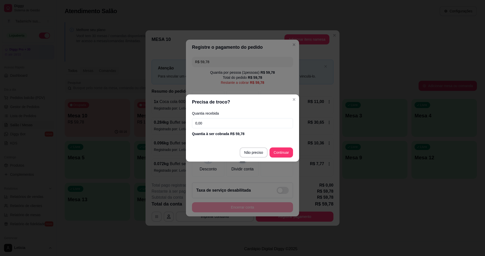
click at [211, 121] on input "0,00" at bounding box center [242, 123] width 101 height 10
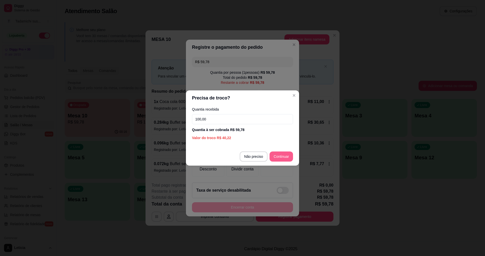
type input "100,00"
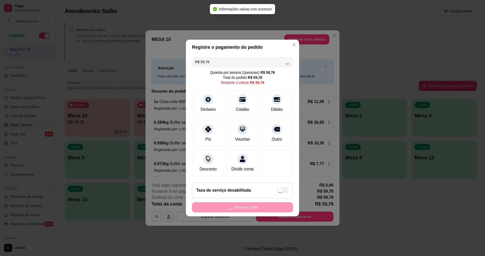
type input "R$ 0,00"
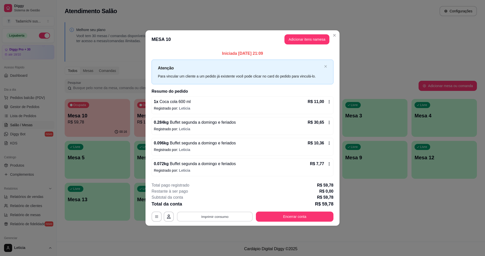
click at [201, 215] on button "Imprimir consumo" at bounding box center [215, 217] width 76 height 10
click at [210, 195] on button "IMPRESSORA HAYOM" at bounding box center [216, 195] width 39 height 8
click at [269, 214] on button "Encerrar conta" at bounding box center [294, 217] width 75 height 10
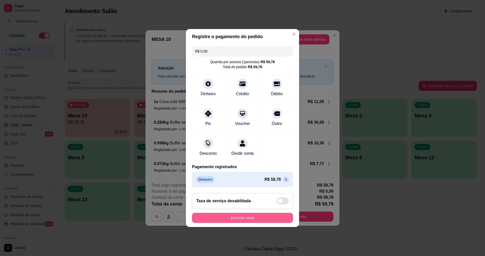
click at [263, 222] on button "Encerrar conta" at bounding box center [242, 218] width 101 height 10
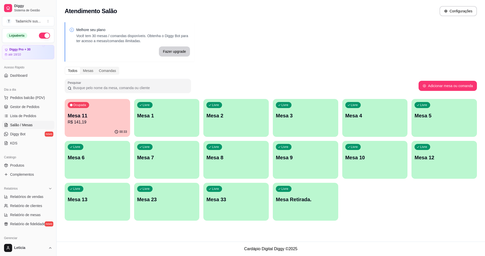
click at [105, 115] on p "Mesa 11" at bounding box center [97, 115] width 59 height 7
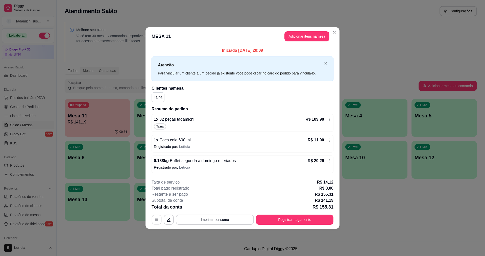
click at [155, 221] on icon "button" at bounding box center [157, 220] width 4 height 4
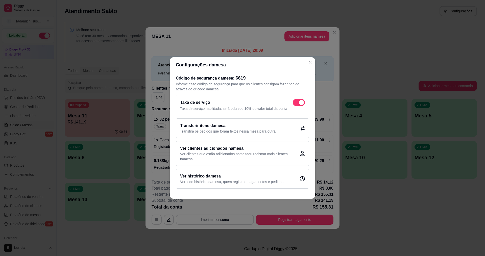
click at [296, 99] on span at bounding box center [299, 102] width 12 height 7
click at [296, 104] on input "checkbox" at bounding box center [294, 105] width 3 height 3
checkbox input "false"
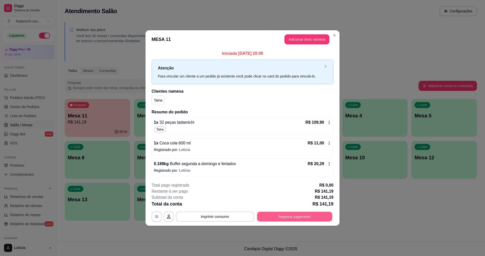
click at [263, 215] on button "Registrar pagamento" at bounding box center [294, 217] width 75 height 10
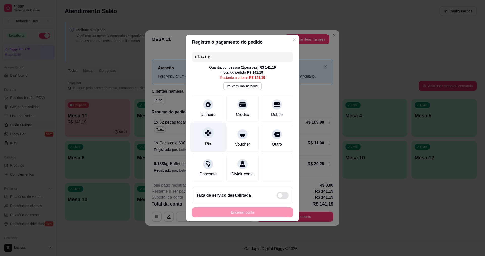
click at [205, 130] on icon at bounding box center [208, 133] width 7 height 7
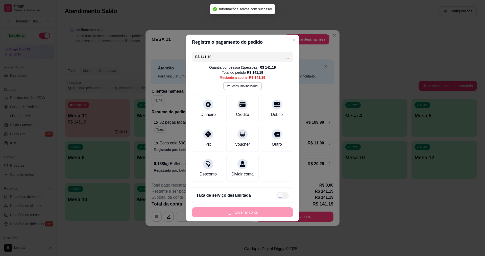
type input "R$ 0,00"
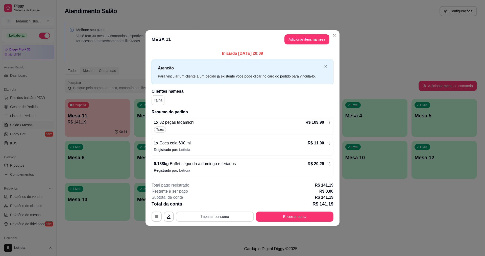
click at [239, 216] on button "Imprimir consumo" at bounding box center [215, 217] width 78 height 10
click at [227, 194] on button "IMPRESSORA HAYOM" at bounding box center [216, 195] width 39 height 8
click at [321, 215] on button "Encerrar conta" at bounding box center [294, 217] width 75 height 10
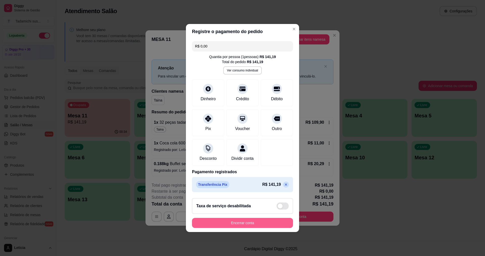
click at [221, 223] on button "Encerrar conta" at bounding box center [242, 223] width 101 height 10
